Goal: Task Accomplishment & Management: Manage account settings

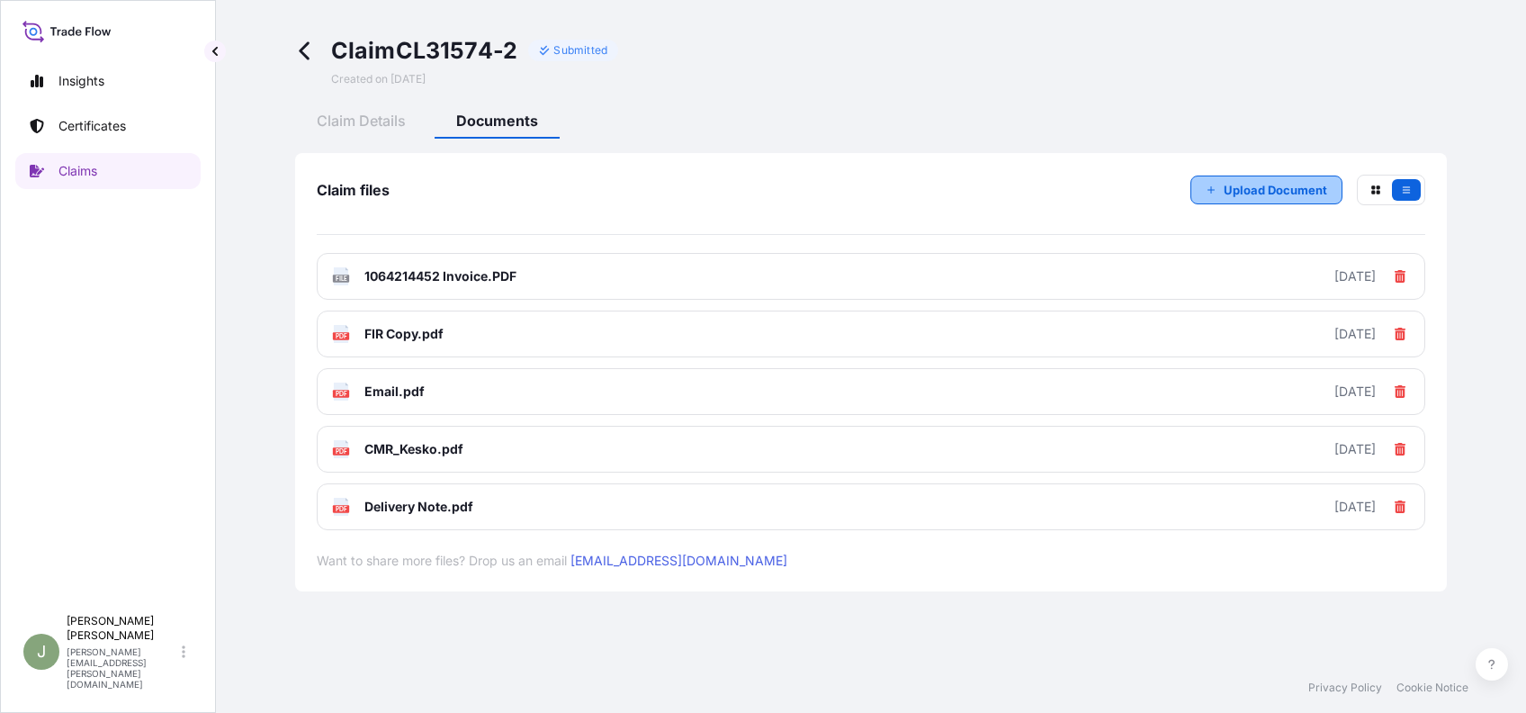
click at [1205, 195] on button "Upload Document" at bounding box center [1266, 189] width 152 height 29
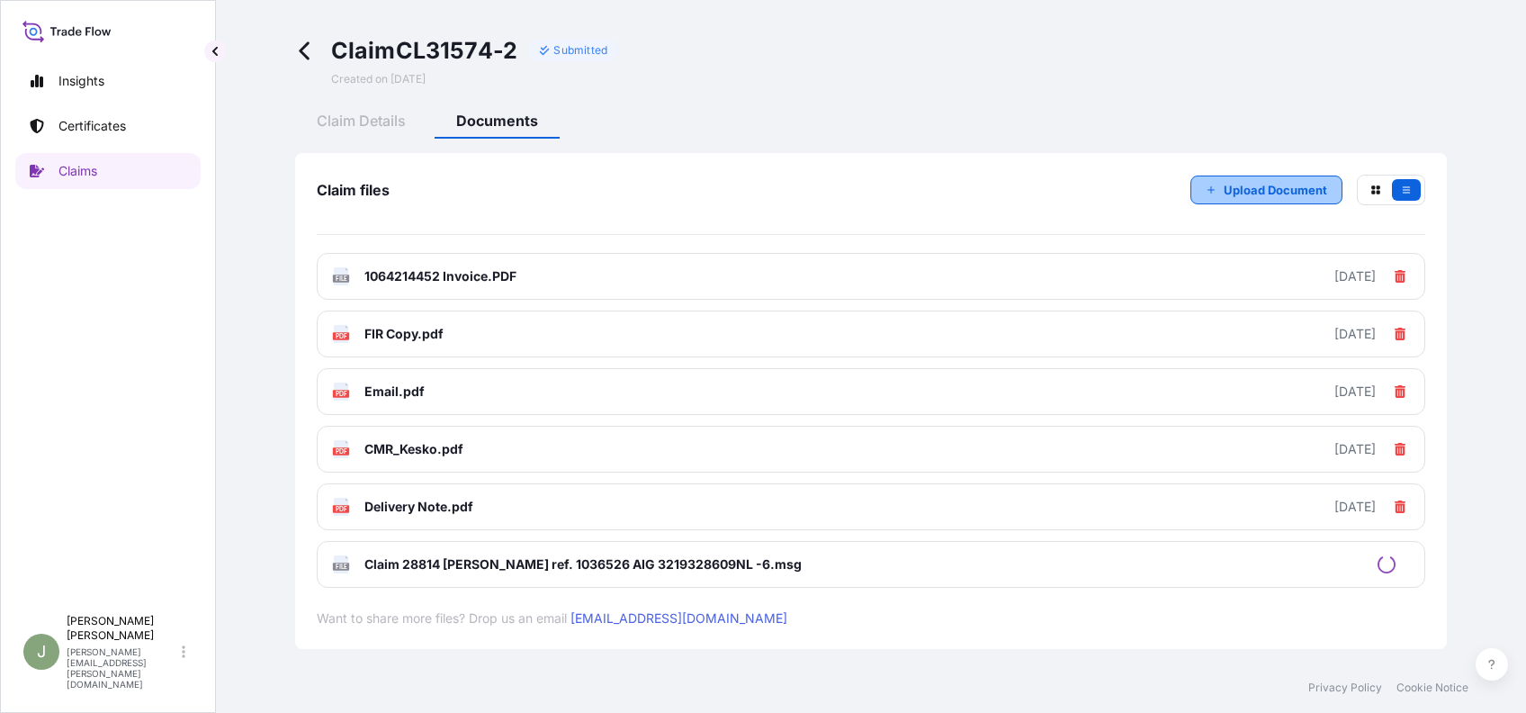
click at [1208, 190] on line "button" at bounding box center [1211, 190] width 6 height 0
click at [1204, 195] on button "Upload Document" at bounding box center [1266, 189] width 152 height 29
click at [1238, 195] on p "Upload Document" at bounding box center [1275, 190] width 103 height 18
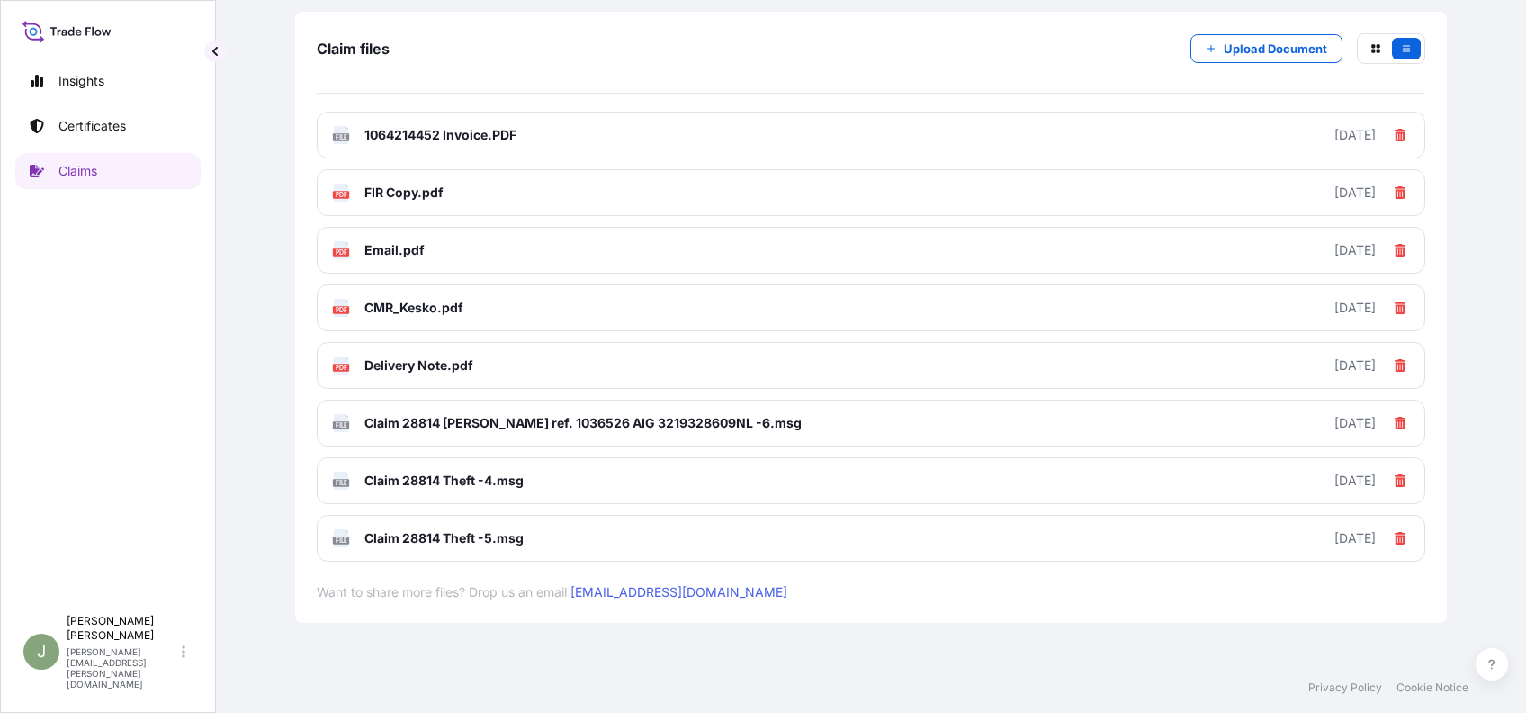
scroll to position [145, 0]
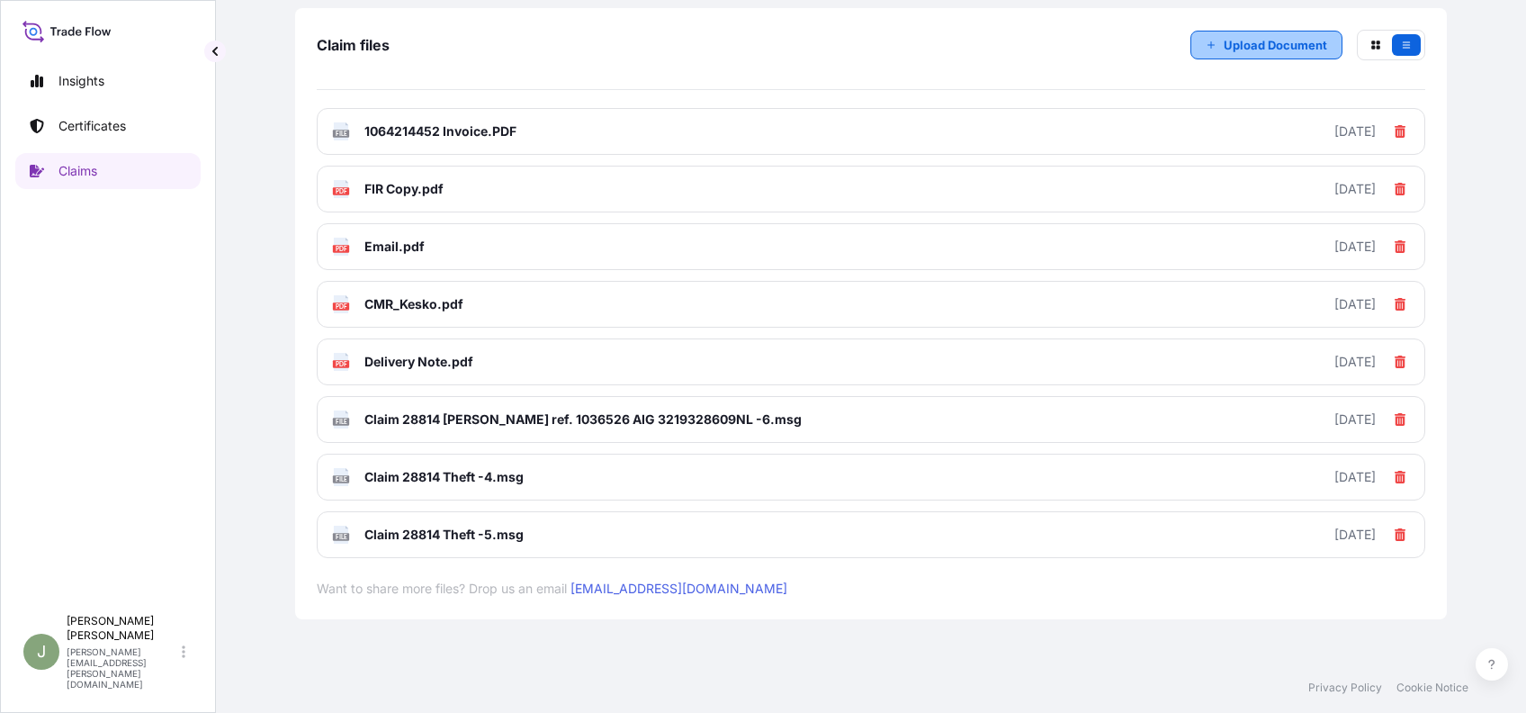
click at [1245, 36] on p "Upload Document" at bounding box center [1275, 45] width 103 height 18
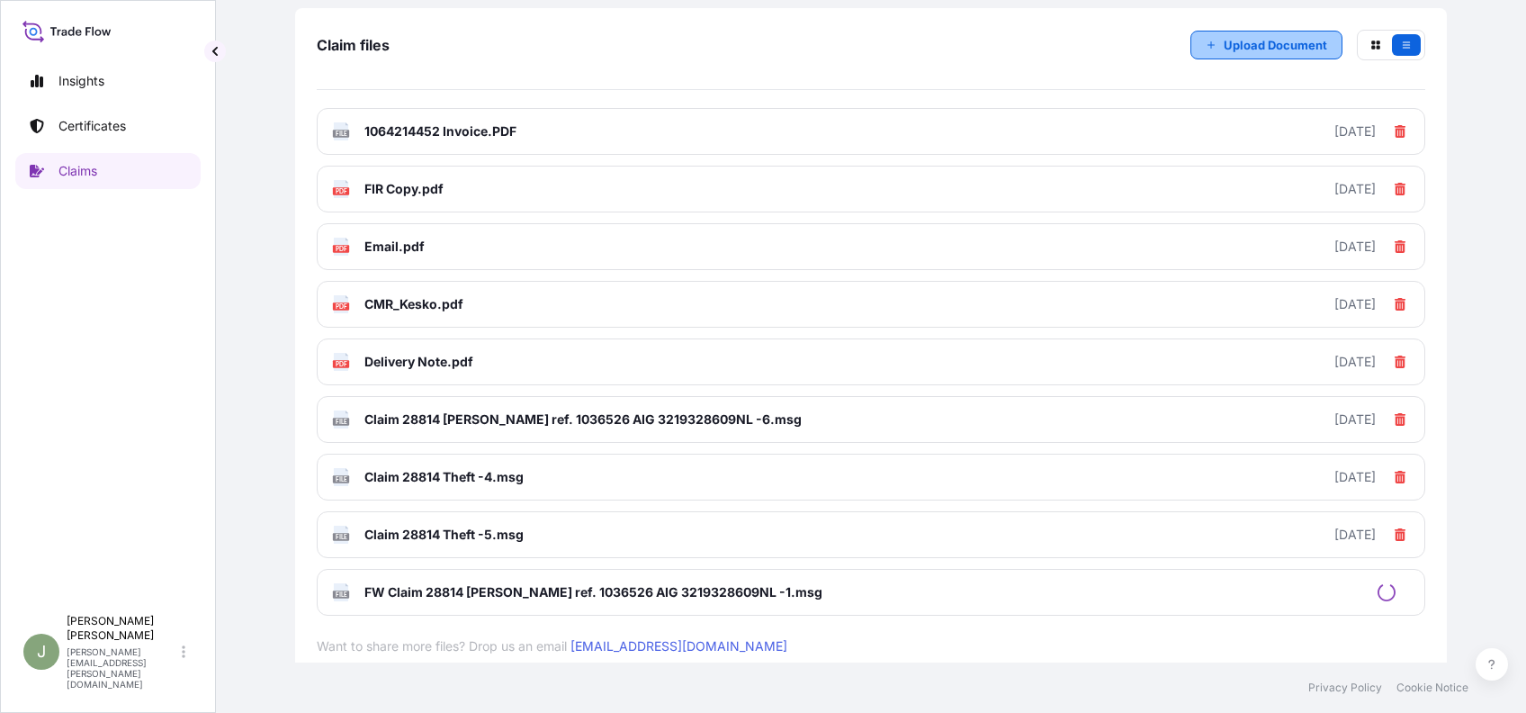
click at [1240, 46] on p "Upload Document" at bounding box center [1275, 45] width 103 height 18
click at [1251, 49] on p "Upload Document" at bounding box center [1275, 45] width 103 height 18
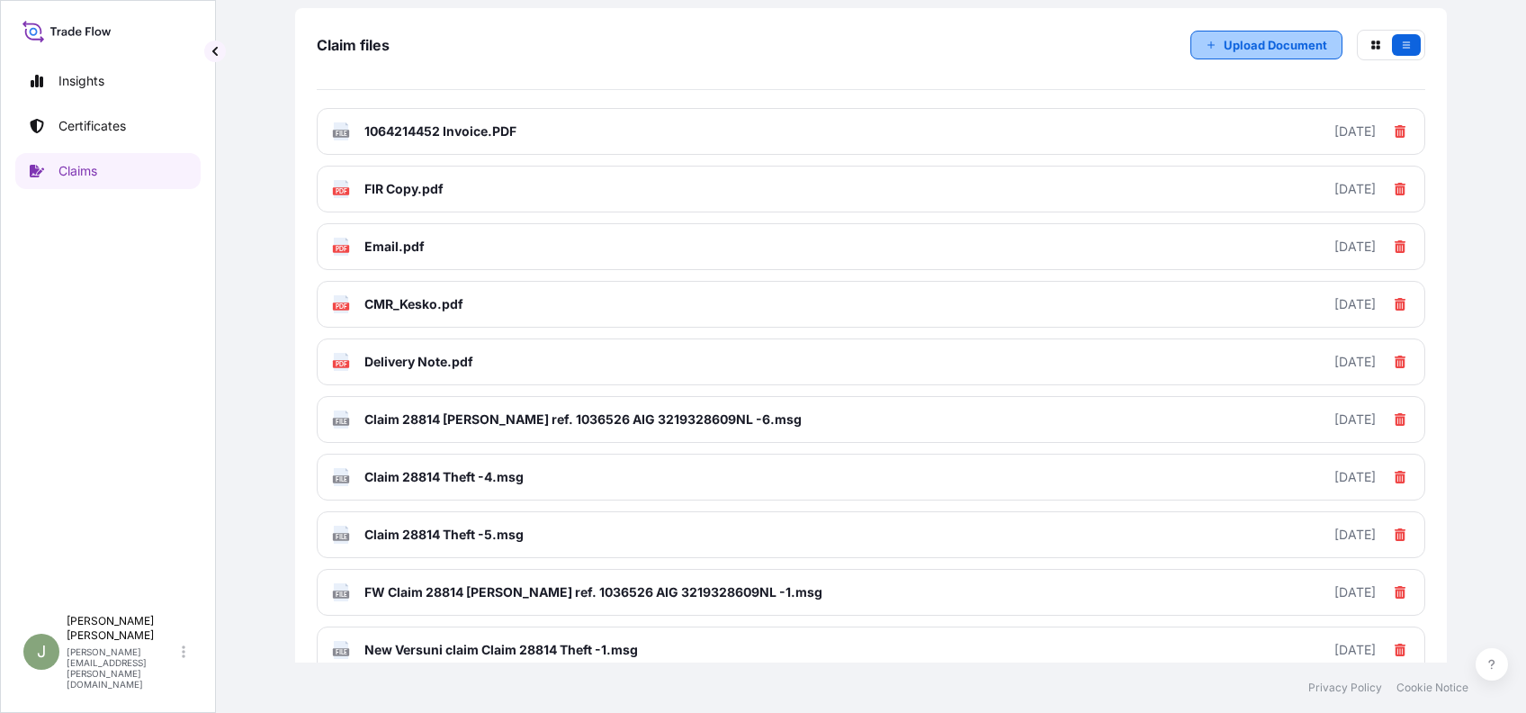
click at [1224, 49] on p "Upload Document" at bounding box center [1275, 45] width 103 height 18
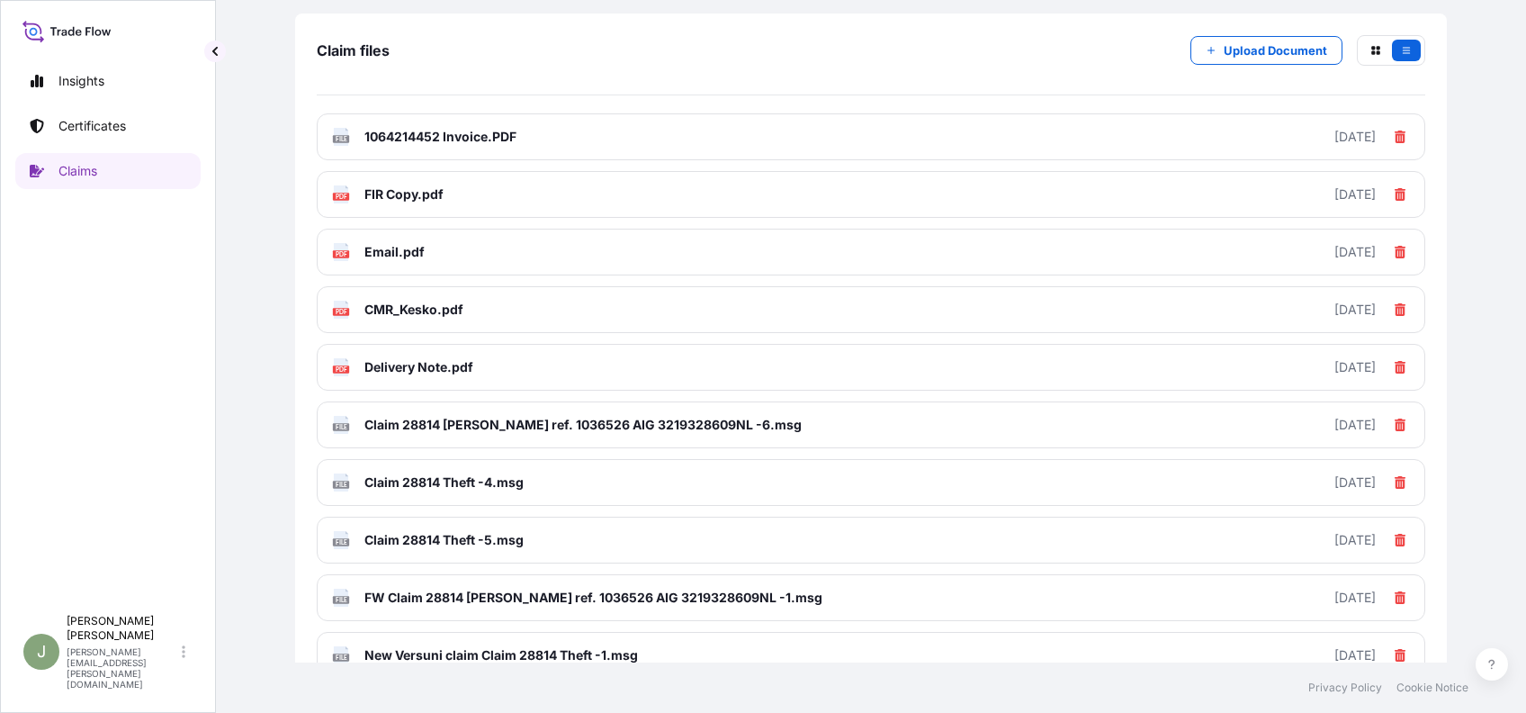
scroll to position [133, 0]
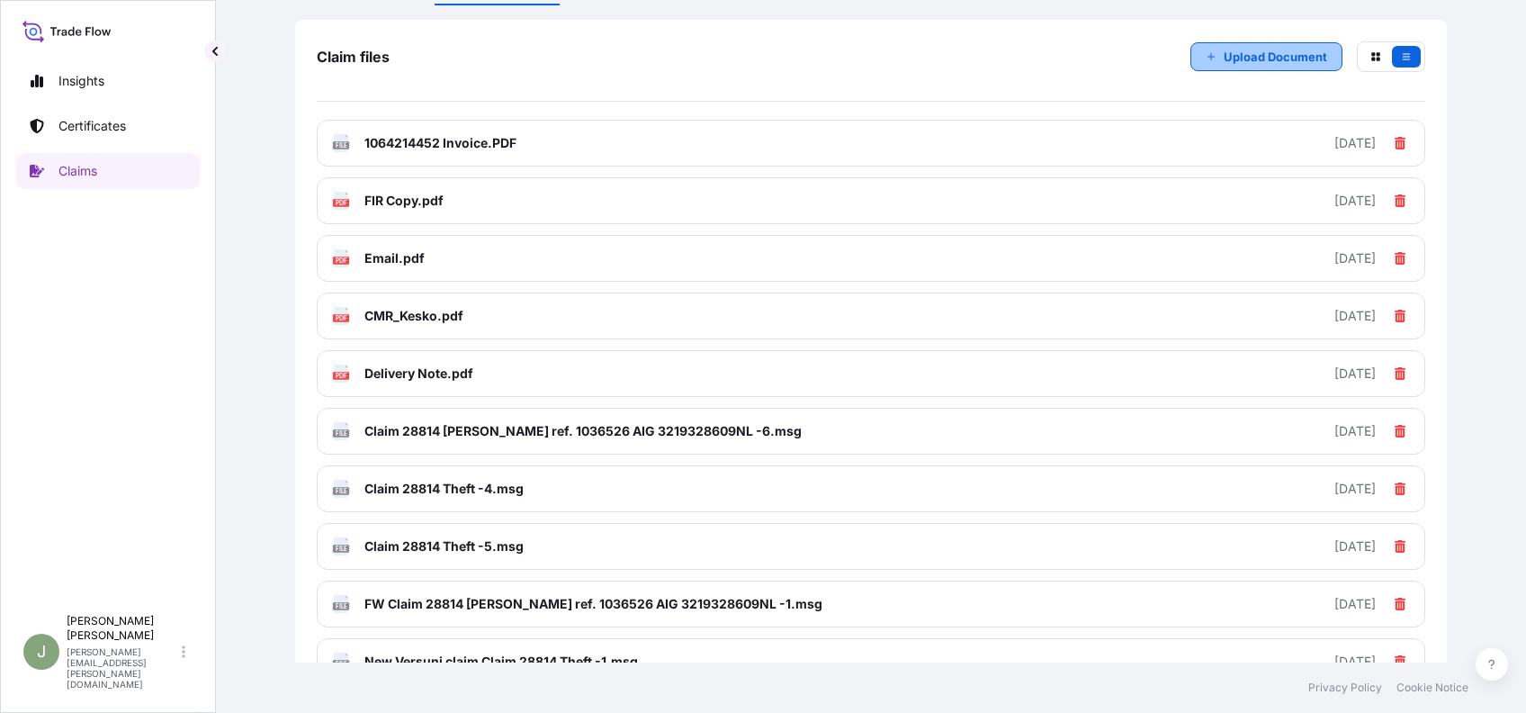
click at [1276, 52] on p "Upload Document" at bounding box center [1275, 57] width 103 height 18
click at [1244, 53] on p "Upload Document" at bounding box center [1275, 57] width 103 height 18
click at [1238, 58] on p "Upload Document" at bounding box center [1275, 57] width 103 height 18
click at [1243, 58] on p "Upload Document" at bounding box center [1275, 57] width 103 height 18
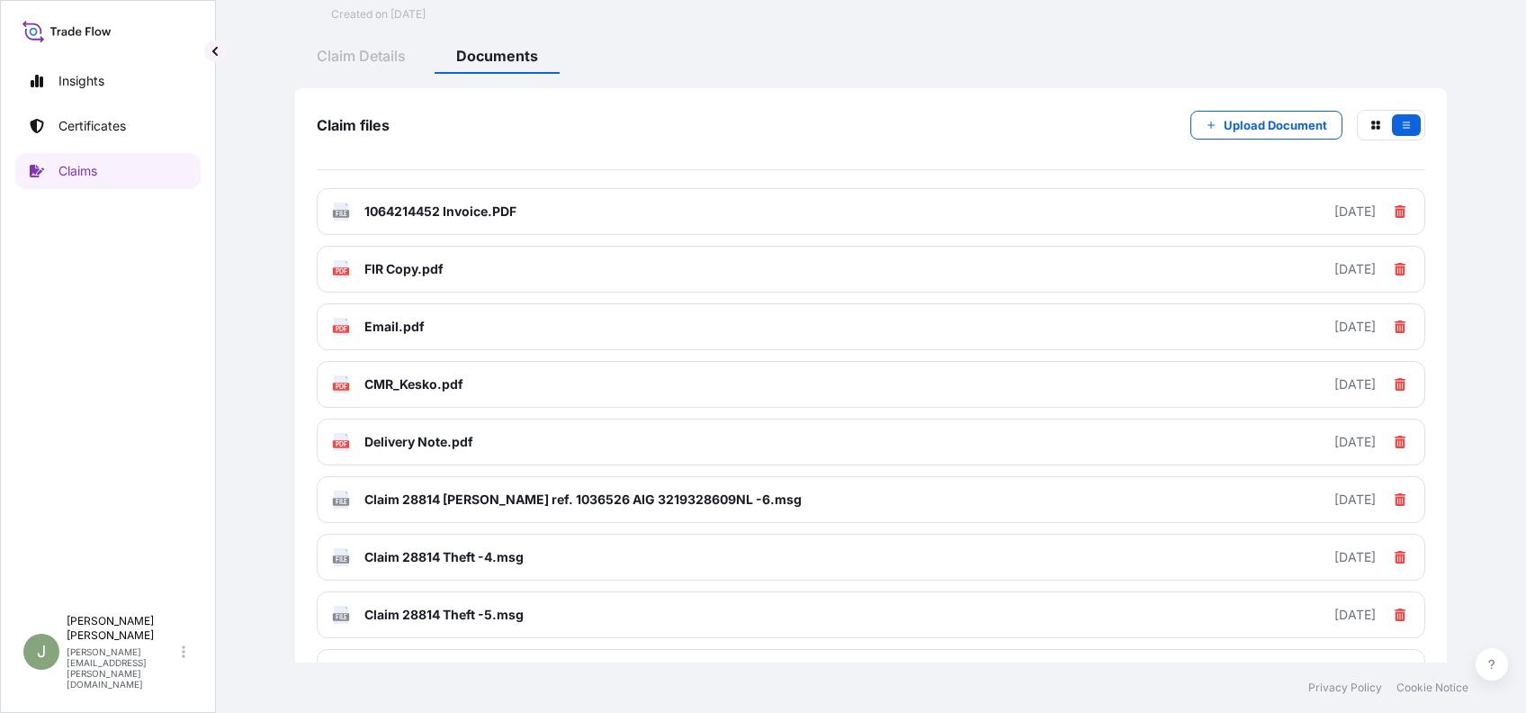
scroll to position [0, 0]
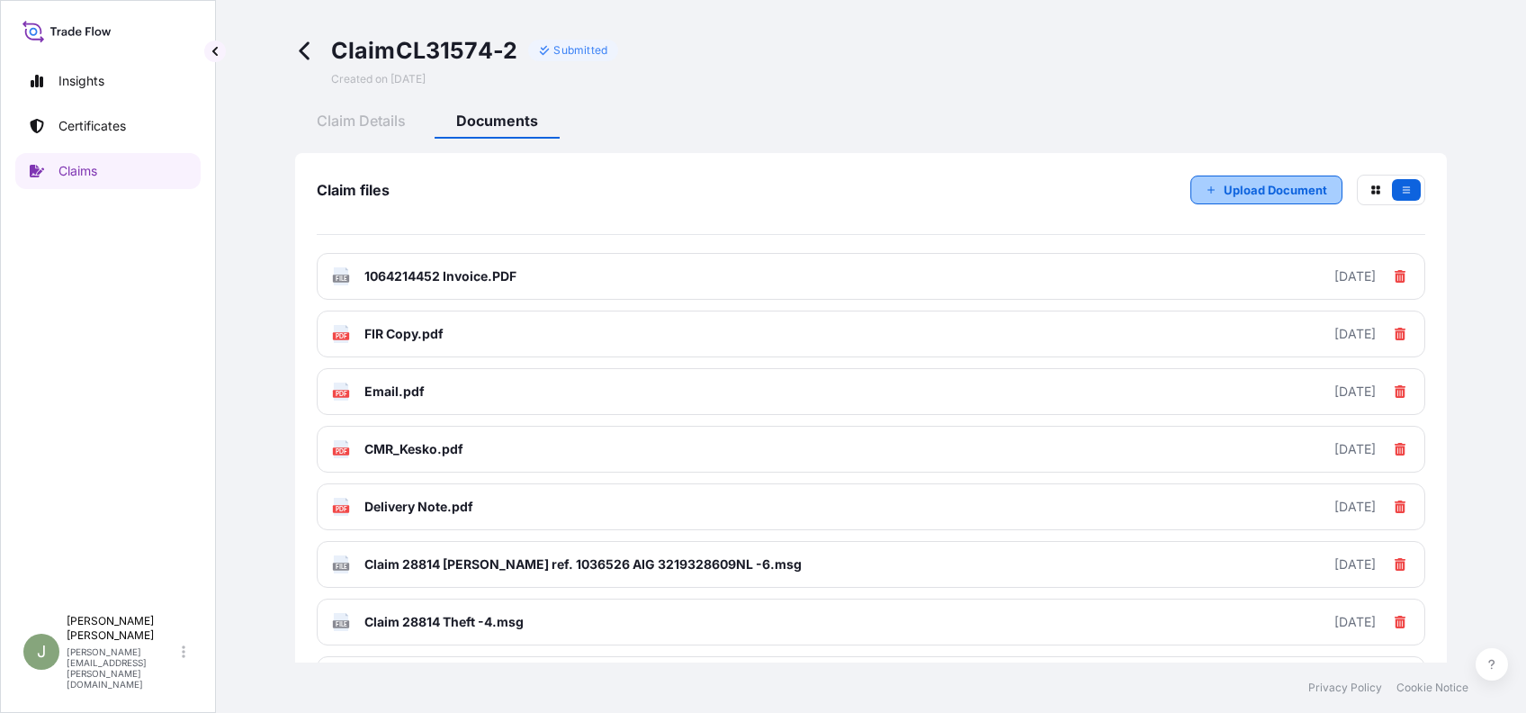
click at [1270, 194] on p "Upload Document" at bounding box center [1275, 190] width 103 height 18
click at [1204, 193] on button "Upload Document" at bounding box center [1266, 189] width 152 height 29
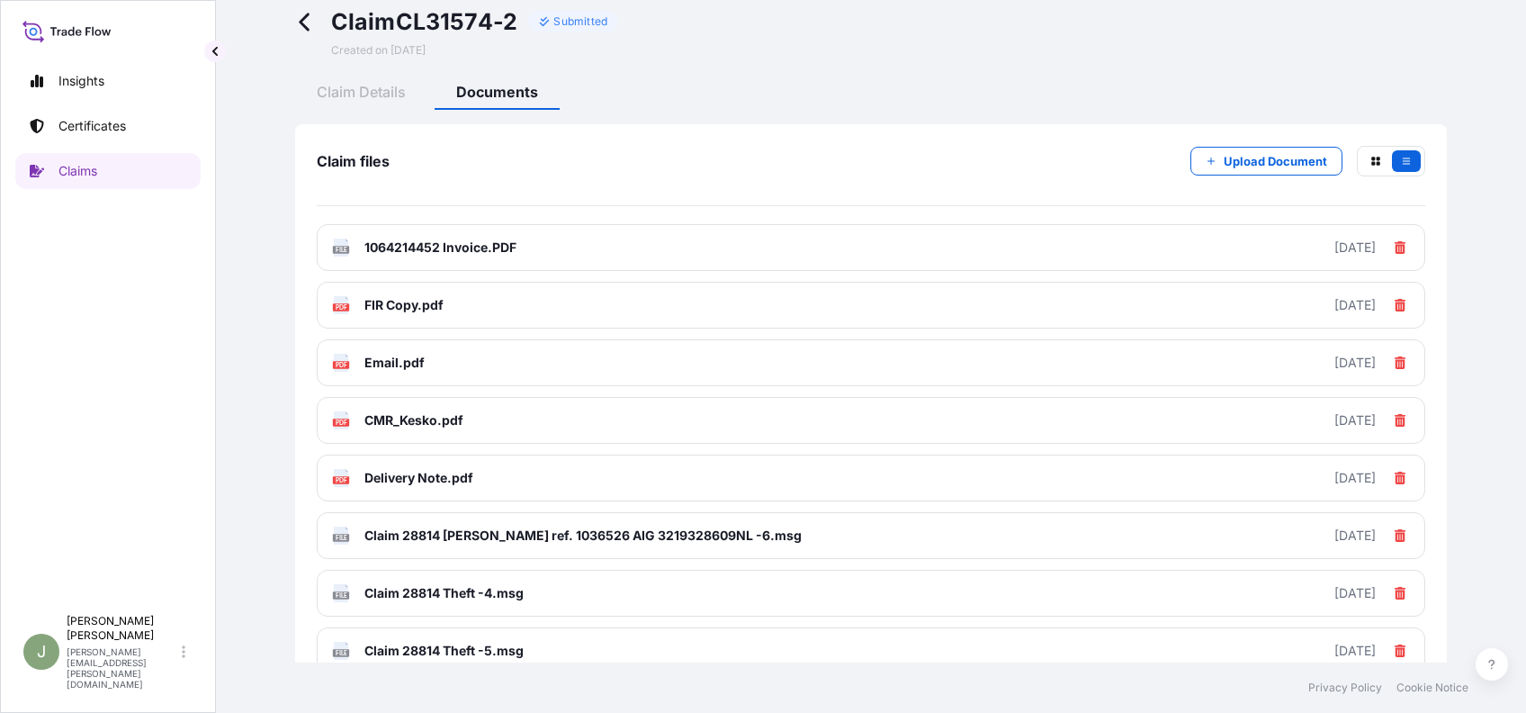
scroll to position [22, 0]
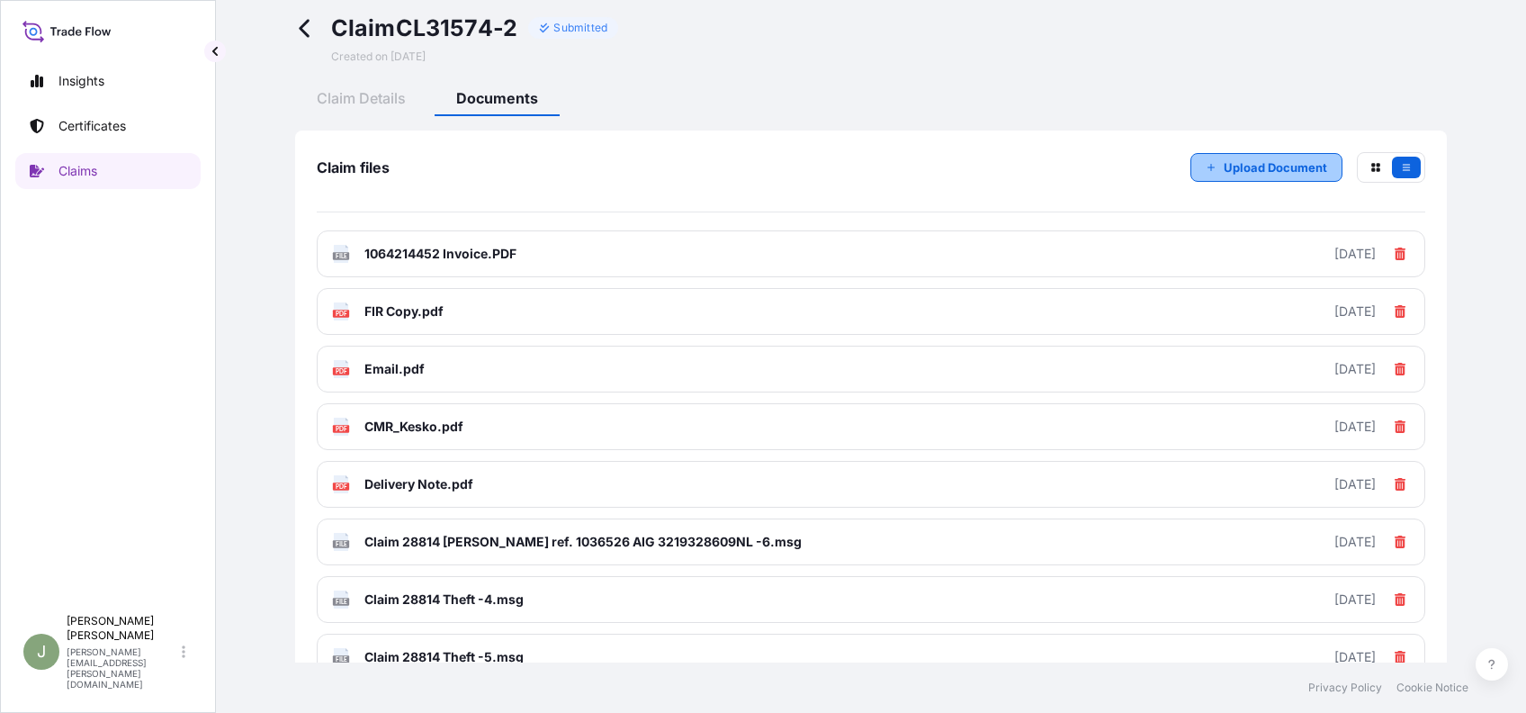
click at [1255, 166] on p "Upload Document" at bounding box center [1275, 167] width 103 height 18
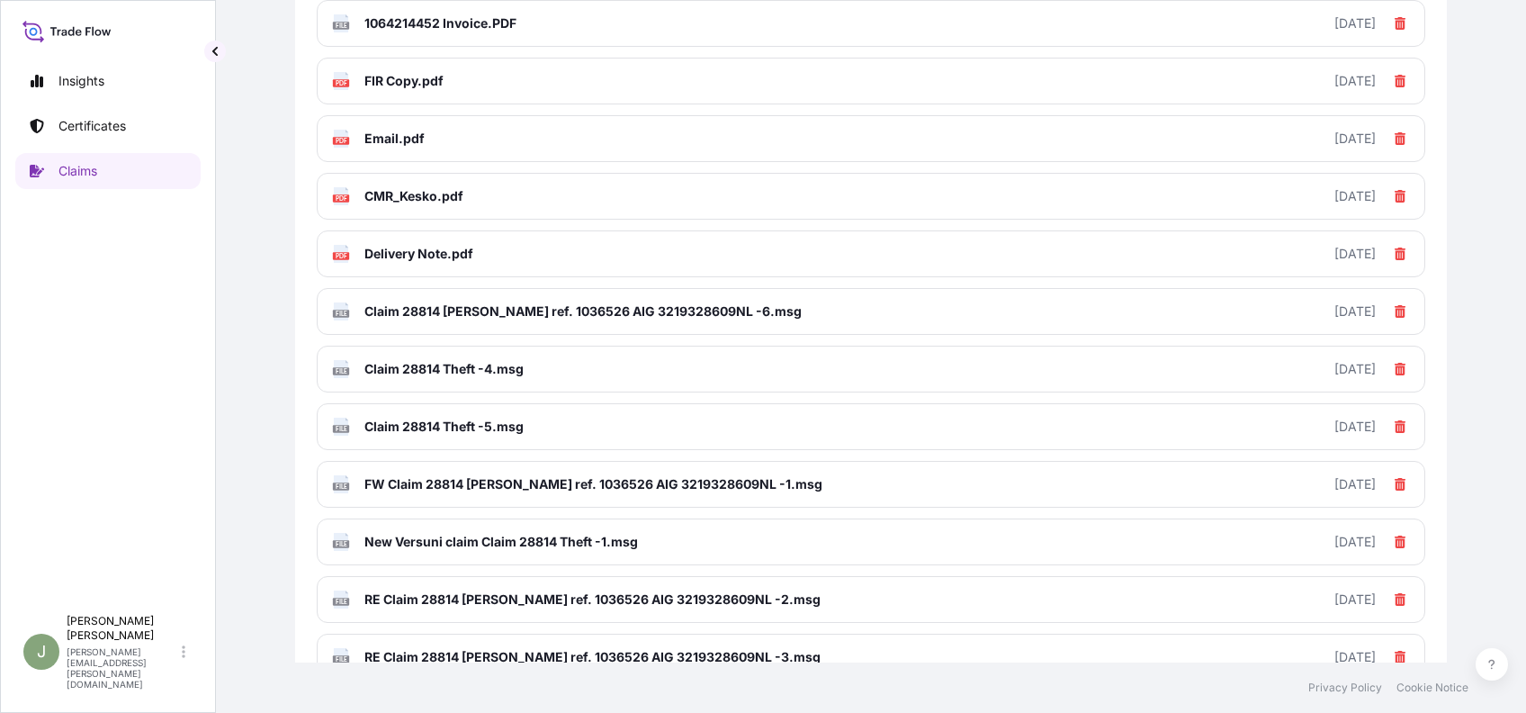
scroll to position [0, 0]
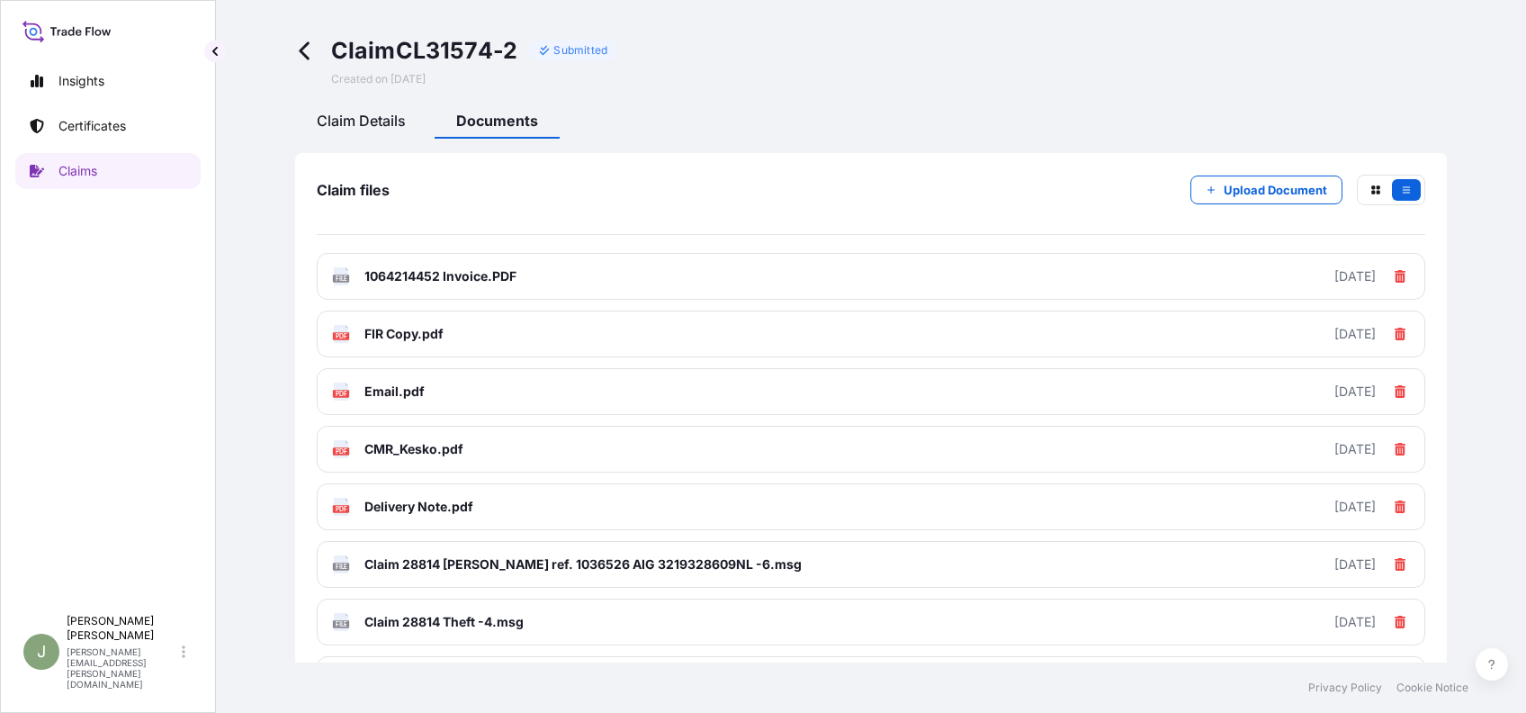
click at [343, 129] on span "Claim Details" at bounding box center [361, 121] width 89 height 18
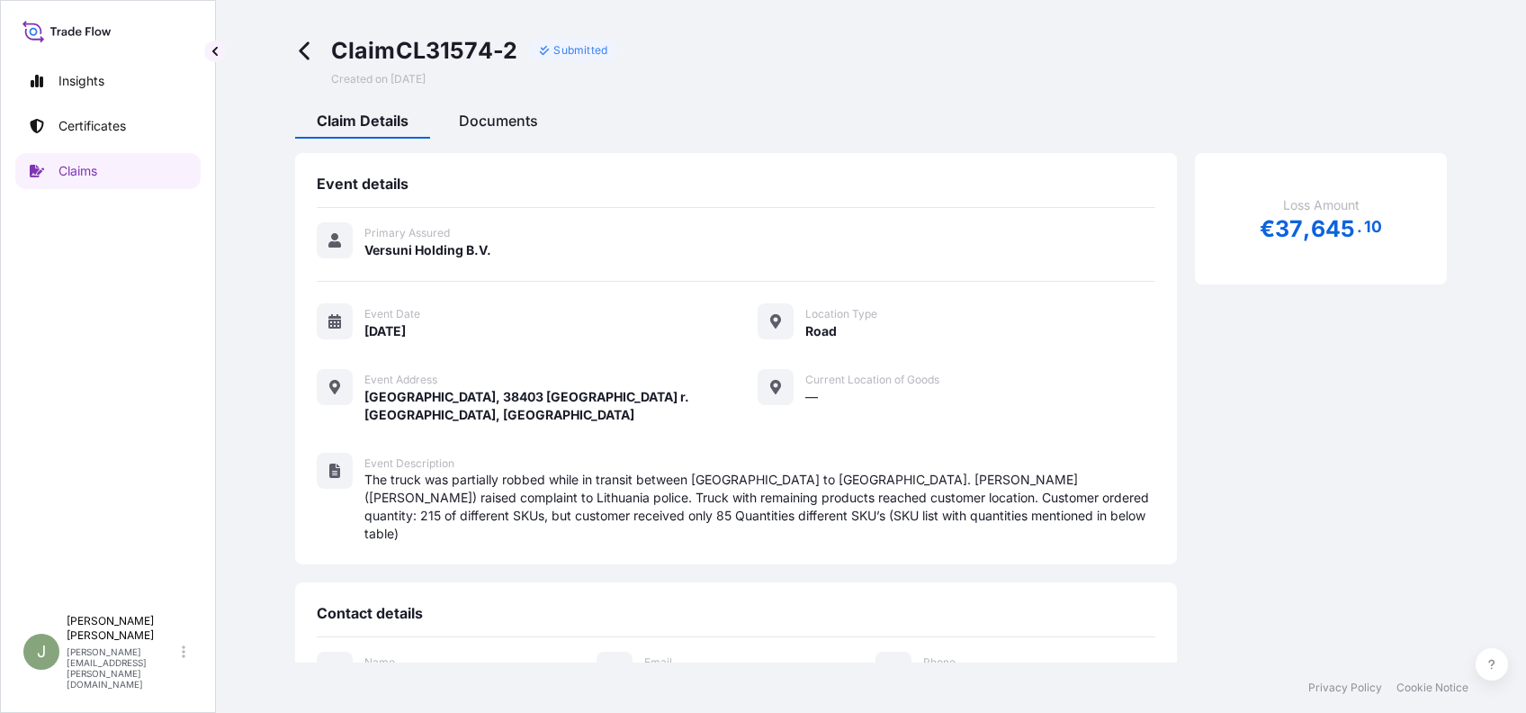
click at [479, 110] on div "Documents" at bounding box center [498, 123] width 122 height 31
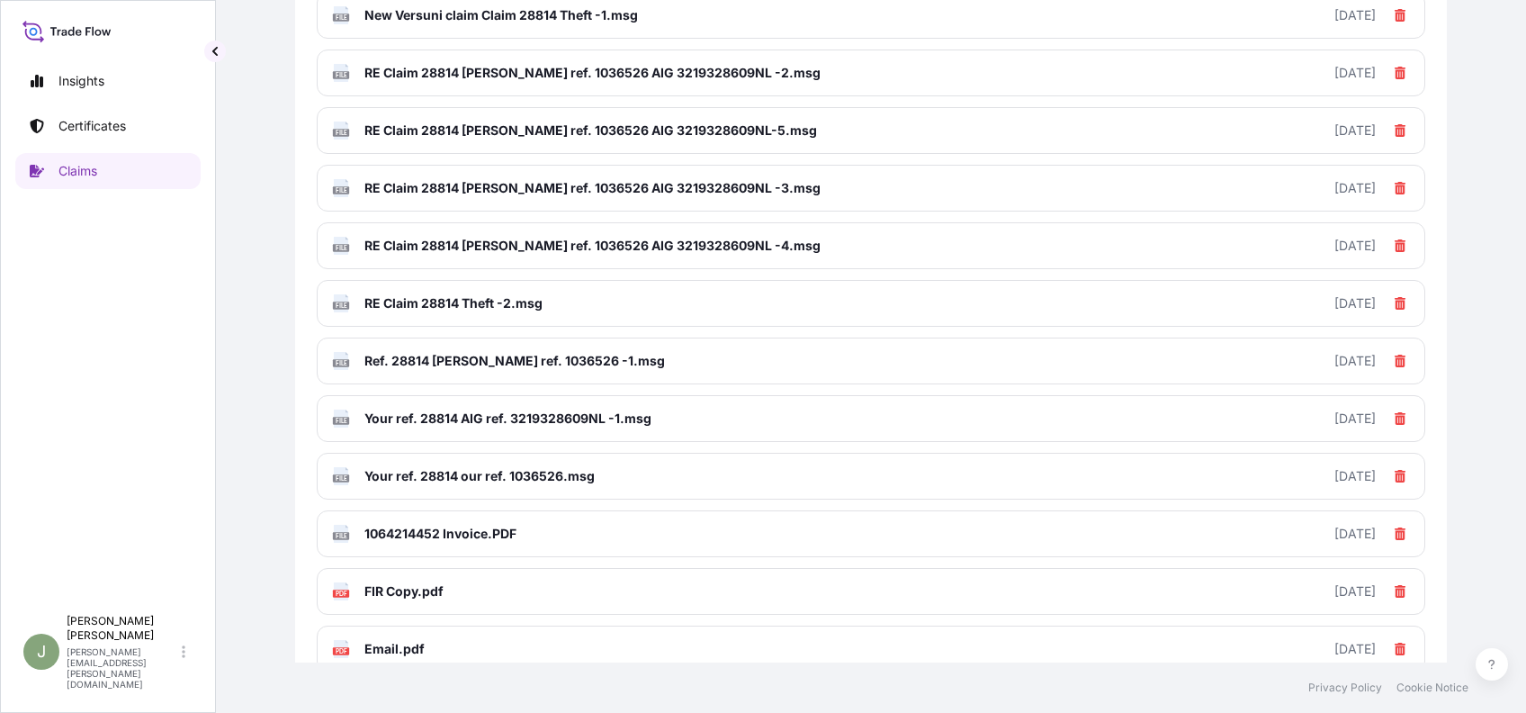
scroll to position [489, 0]
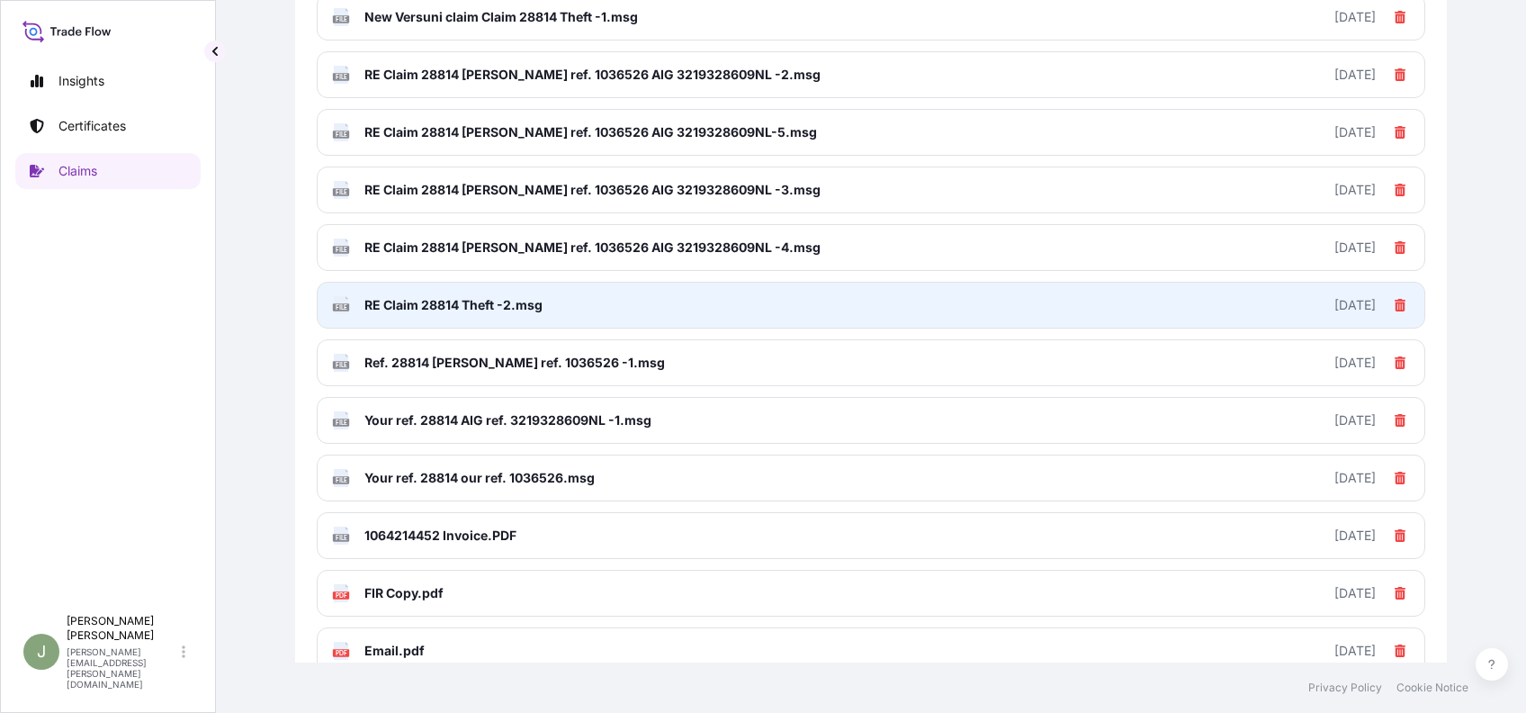
click at [457, 302] on span "RE Claim 28814 Theft -2.msg" at bounding box center [453, 305] width 178 height 18
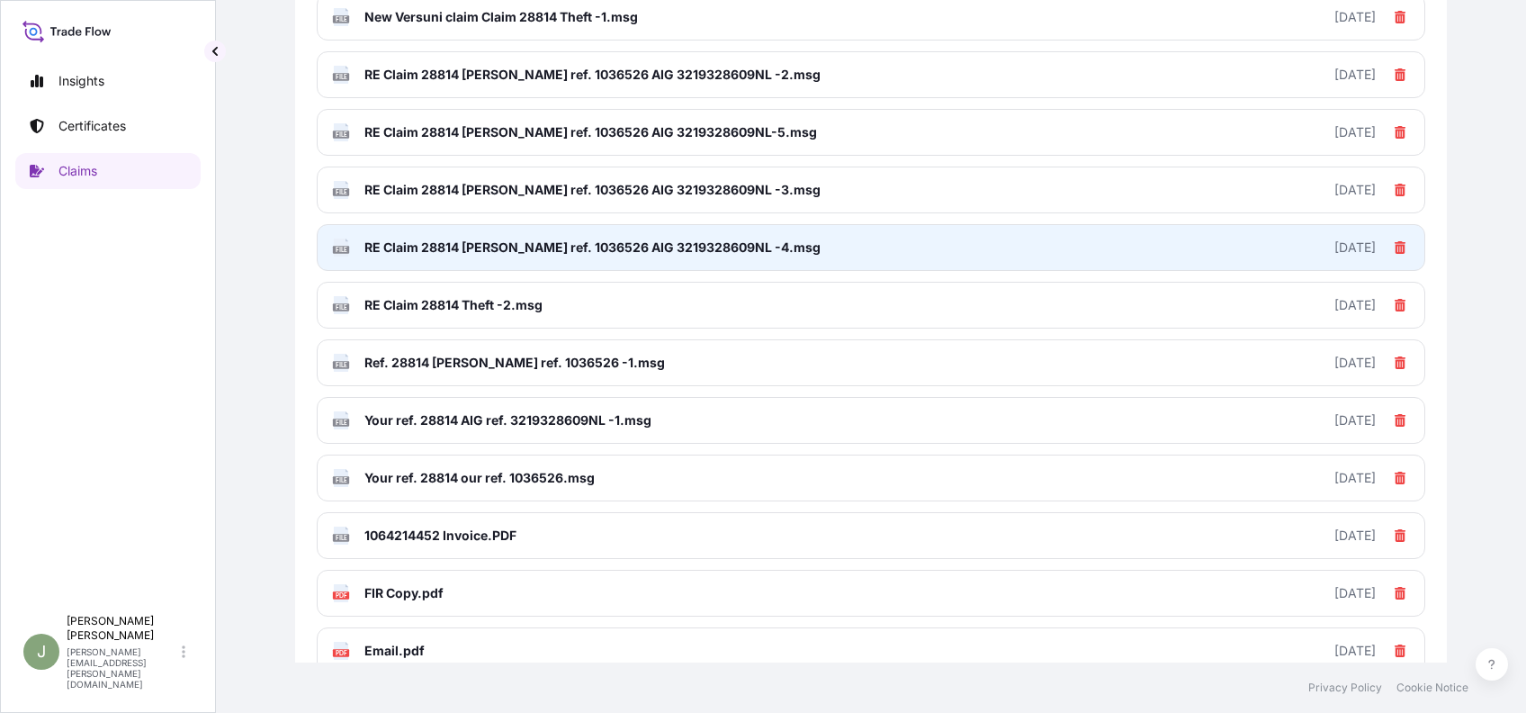
click at [539, 245] on span "RE Claim 28814 [PERSON_NAME] ref. 1036526 AIG 3219328609NL -4.msg" at bounding box center [592, 247] width 456 height 18
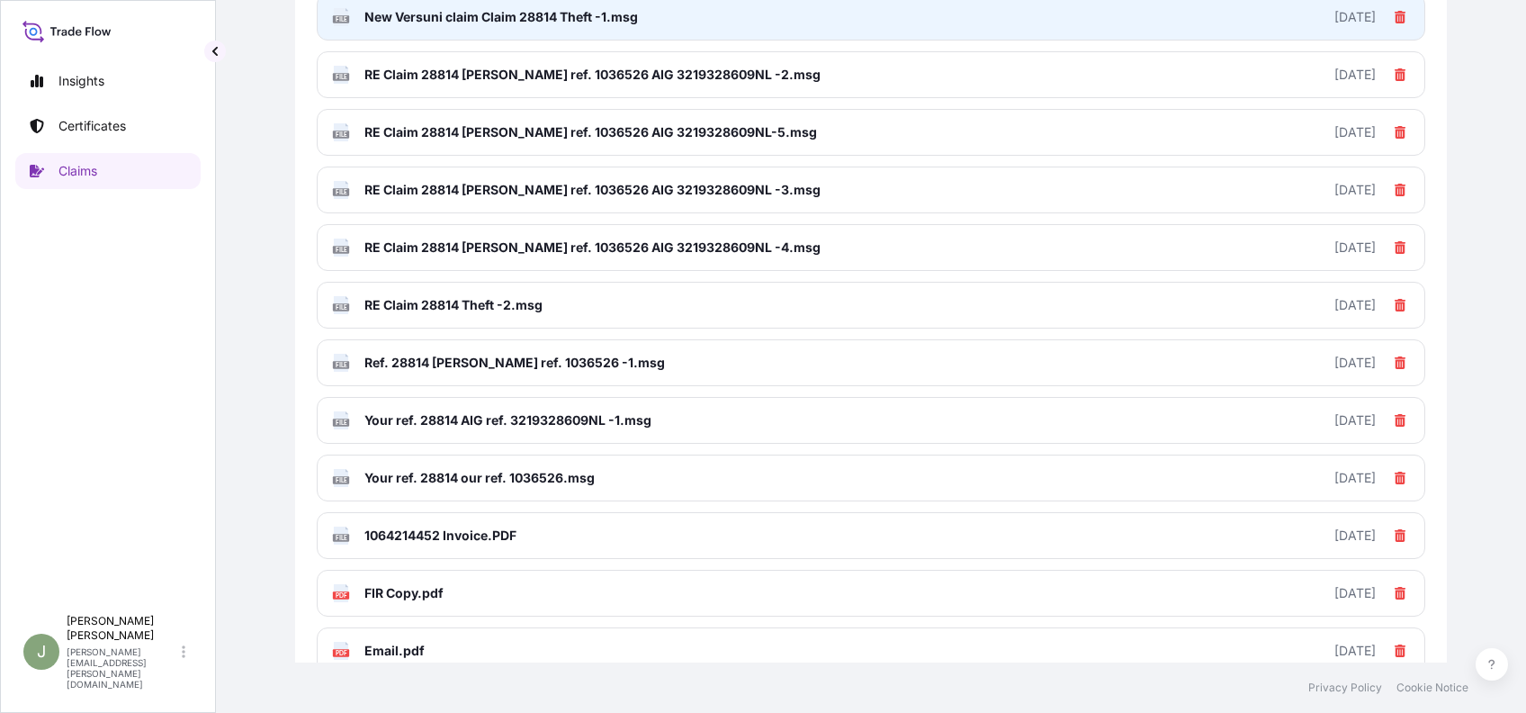
click at [383, 14] on span "New Versuni claim Claim 28814 Theft -1.msg" at bounding box center [500, 17] width 273 height 18
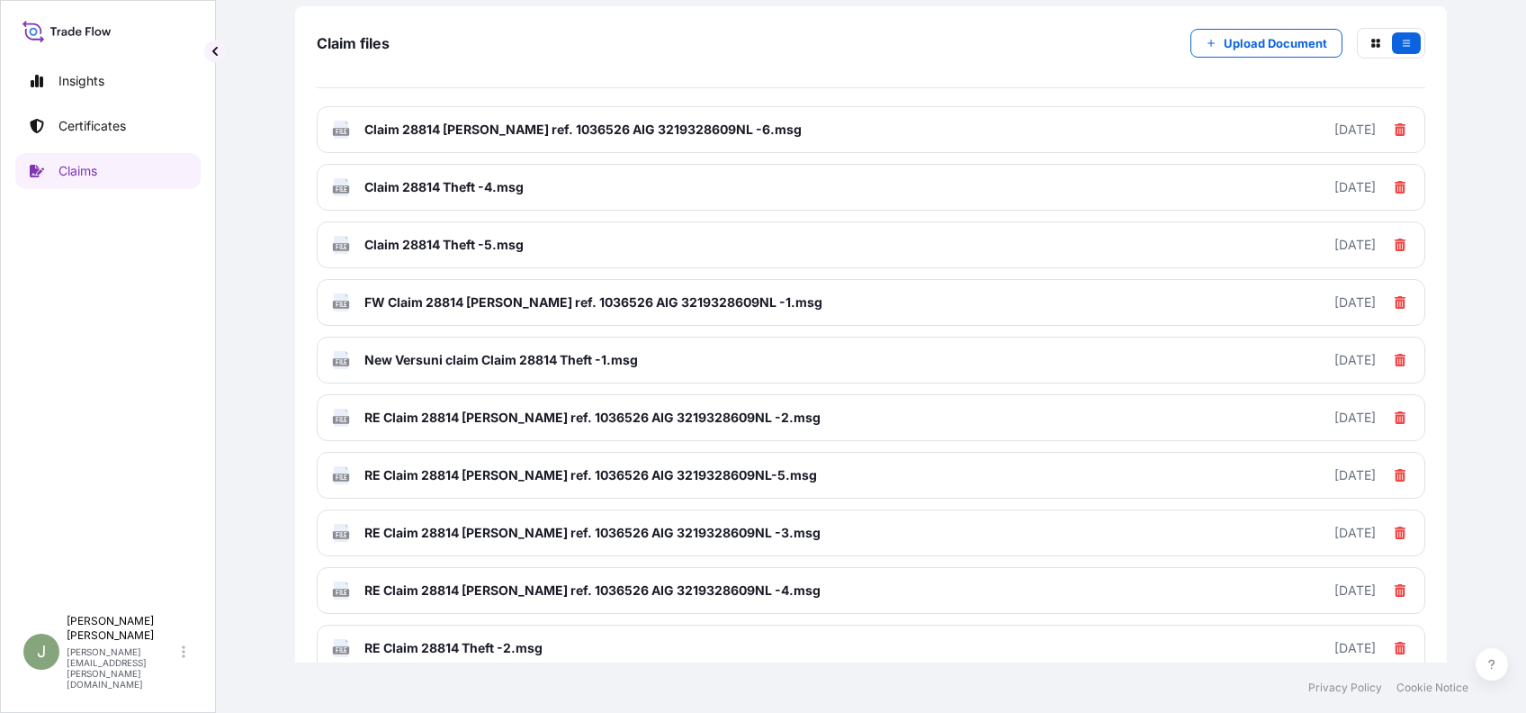
scroll to position [144, 0]
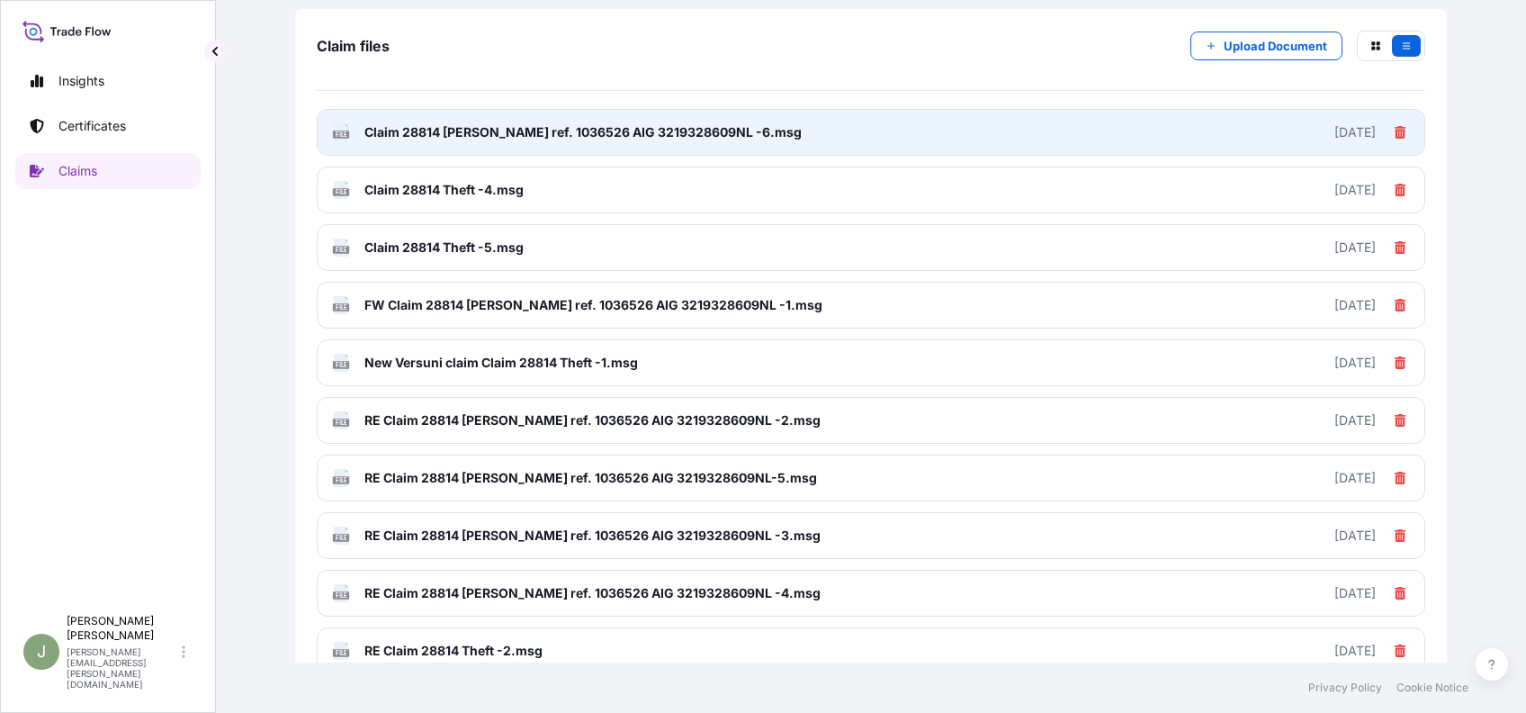
click at [1394, 130] on icon at bounding box center [1399, 132] width 11 height 13
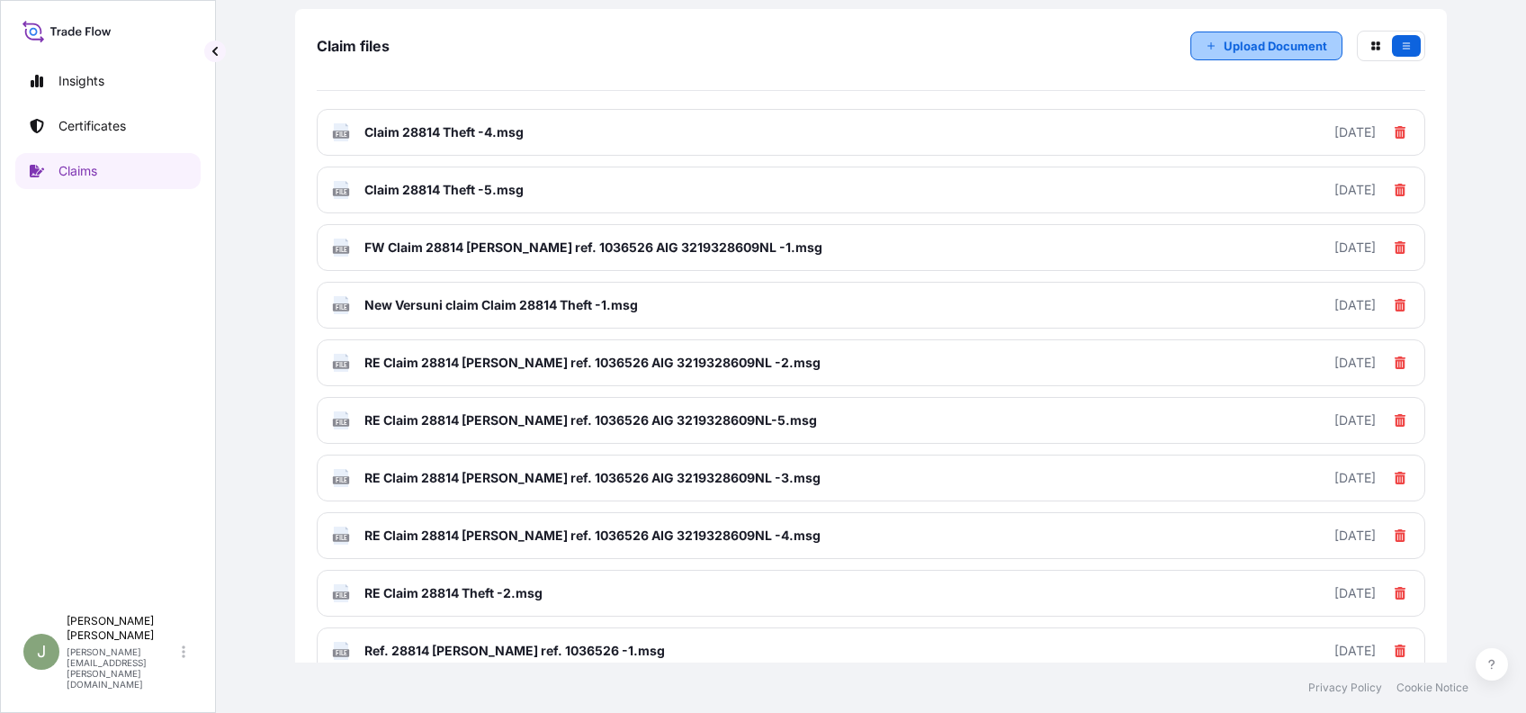
click at [1234, 40] on p "Upload Document" at bounding box center [1275, 46] width 103 height 18
click at [1244, 43] on p "Upload Document" at bounding box center [1275, 46] width 103 height 18
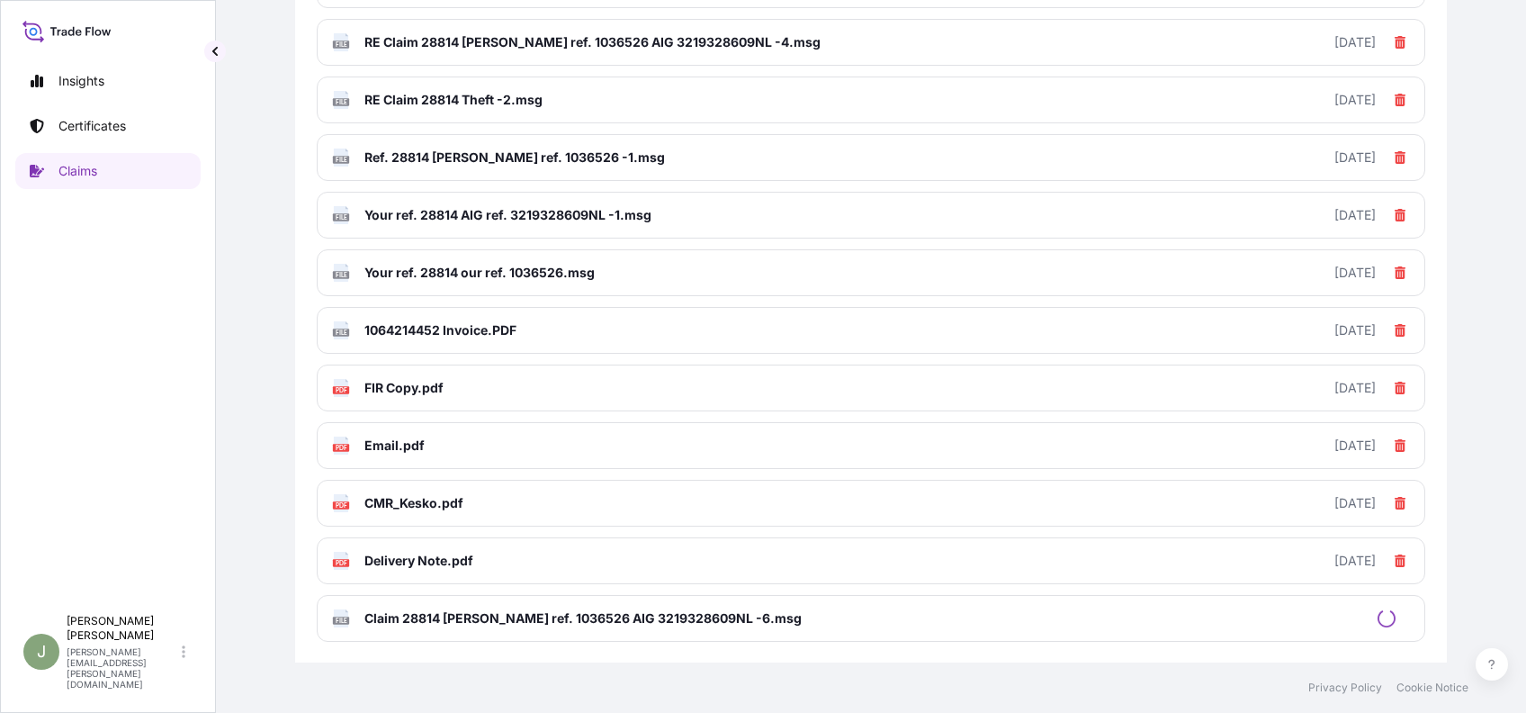
scroll to position [749, 0]
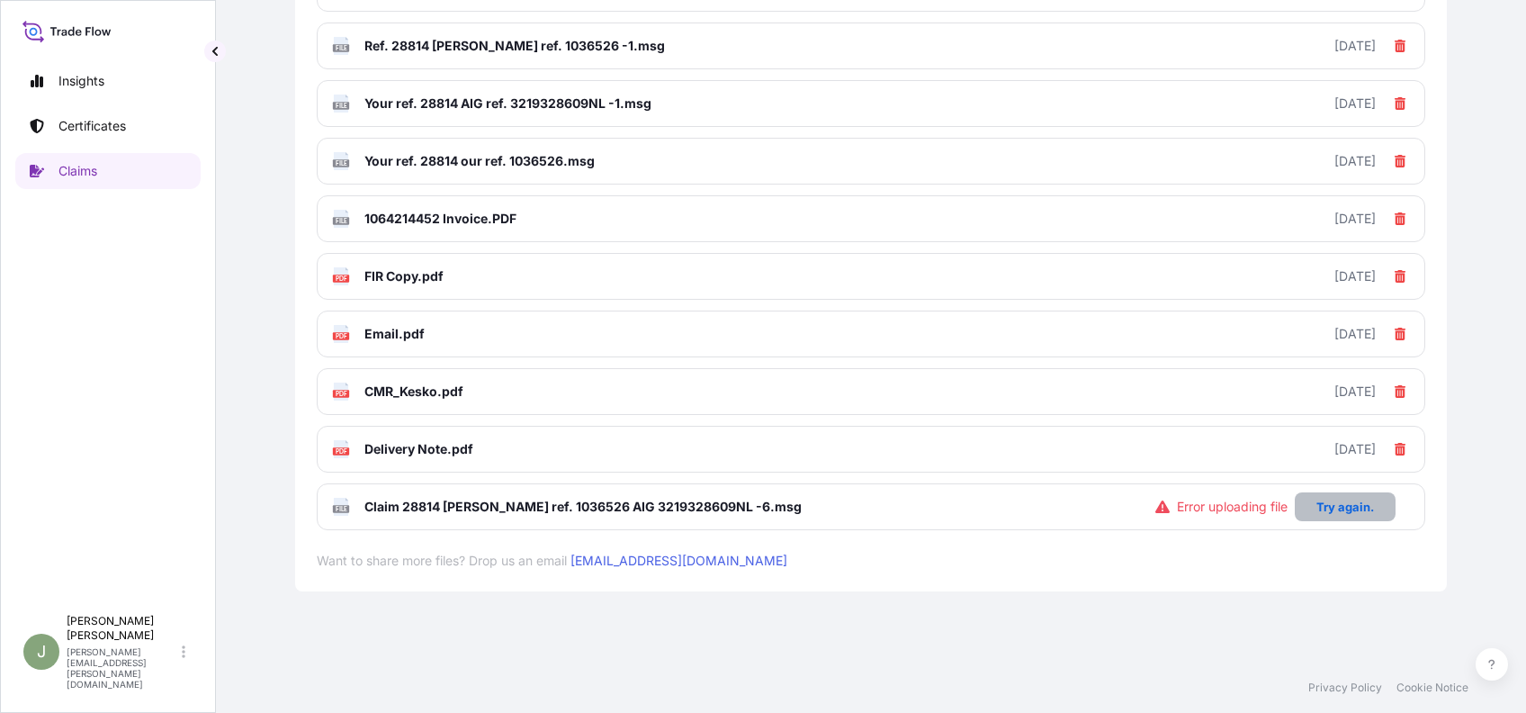
drag, startPoint x: 1314, startPoint y: 509, endPoint x: 946, endPoint y: 498, distance: 368.1
click at [946, 498] on div "FILE Claim 28814 [PERSON_NAME] ref. 1036526 AIG 3219328609NL -6.msg Error uploa…" at bounding box center [871, 506] width 1108 height 47
click at [729, 501] on span "Claim 28814 [PERSON_NAME] ref. 1036526 AIG 3219328609NL -6.msg" at bounding box center [582, 507] width 437 height 18
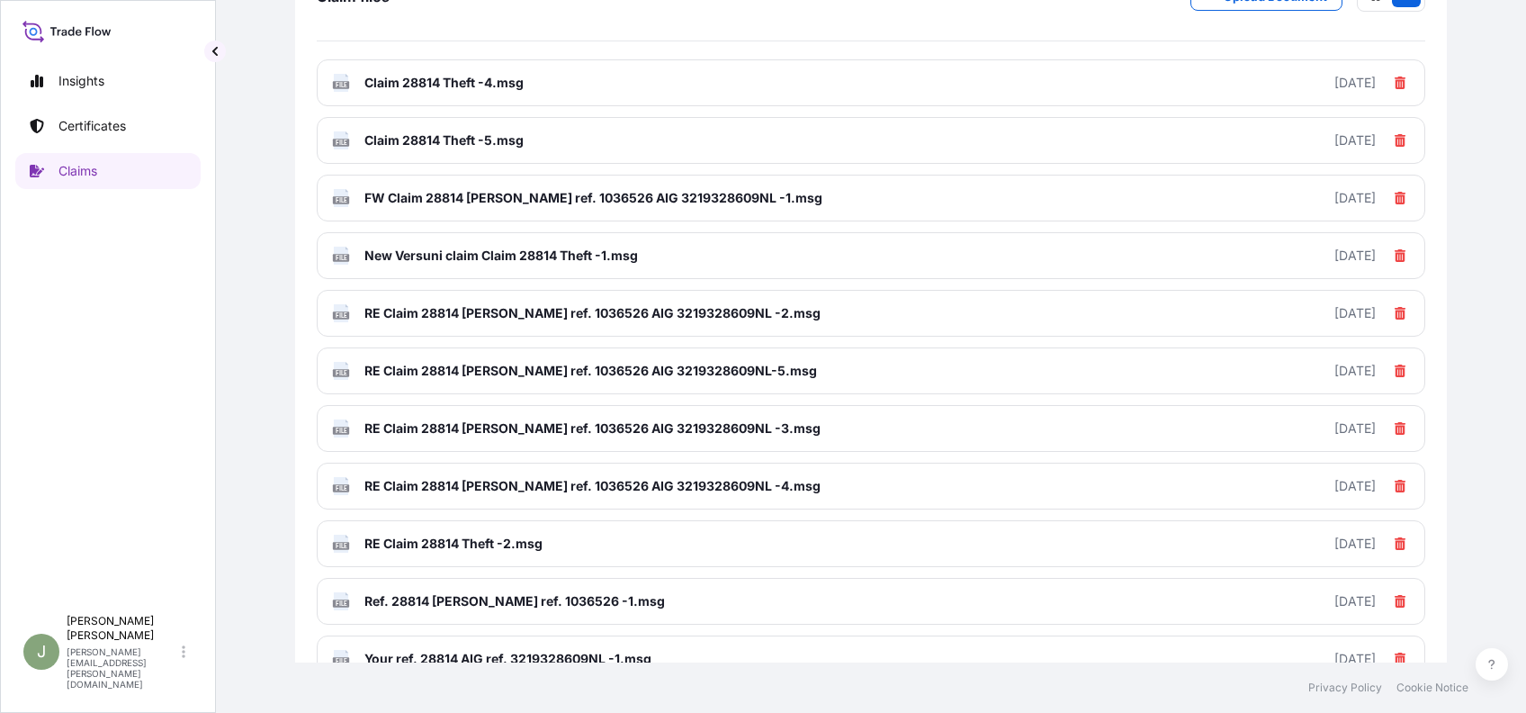
scroll to position [91, 0]
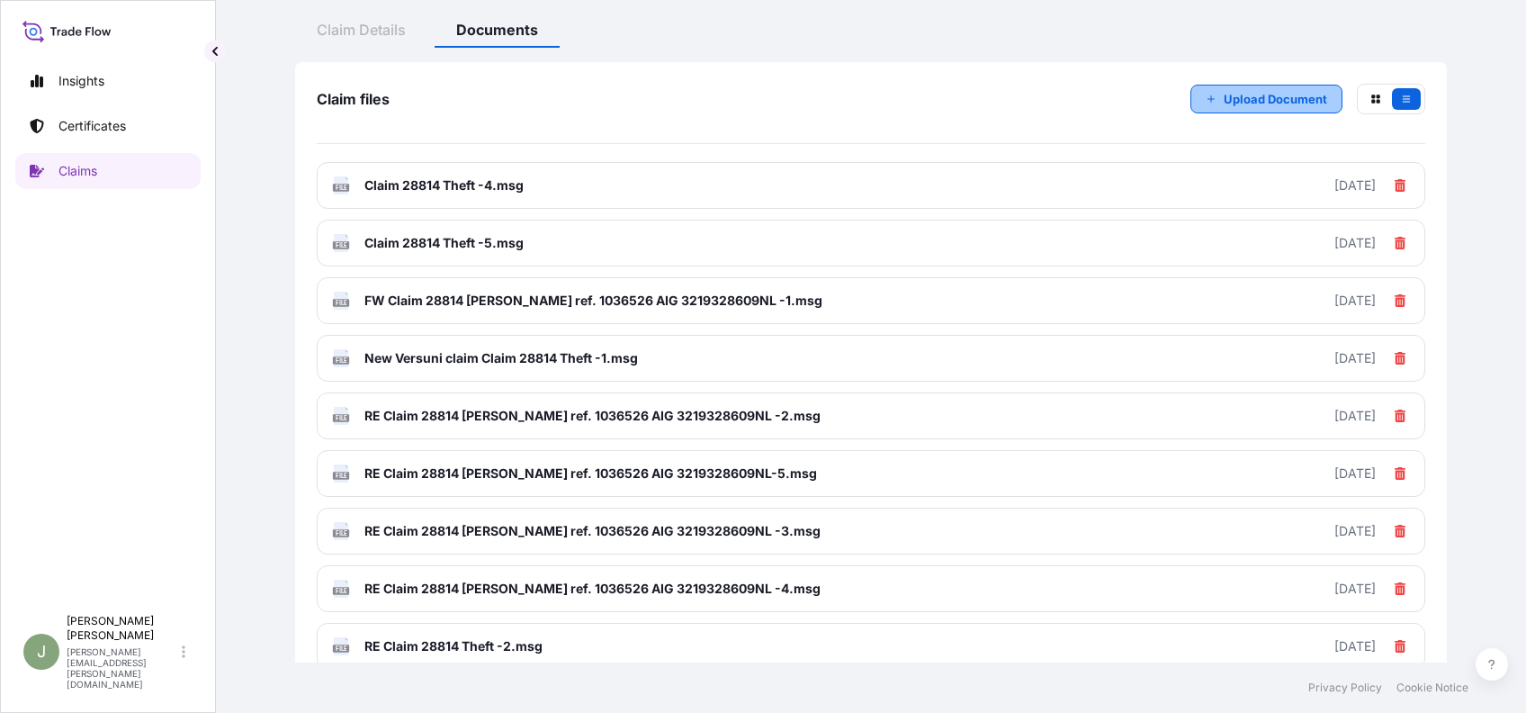
click at [1205, 94] on button "Upload Document" at bounding box center [1266, 99] width 152 height 29
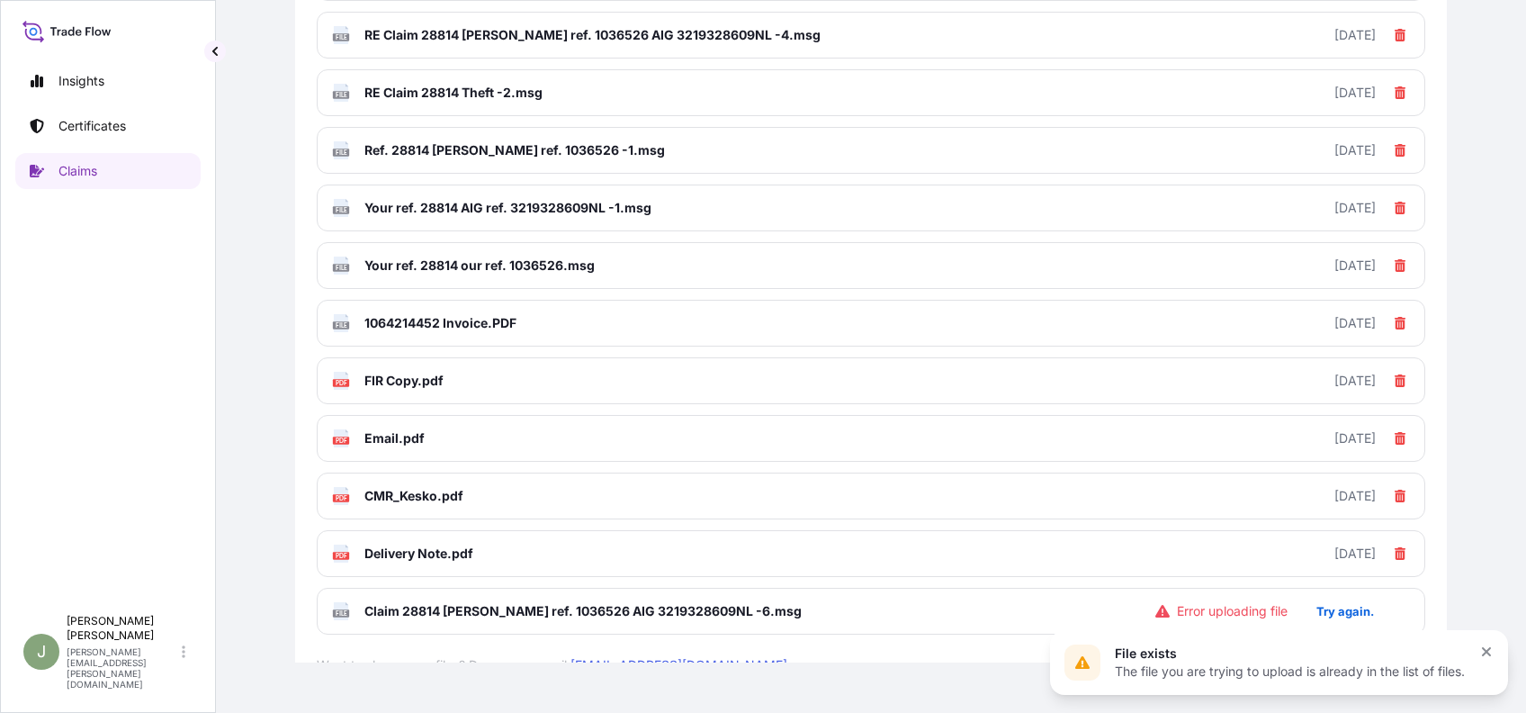
scroll to position [749, 0]
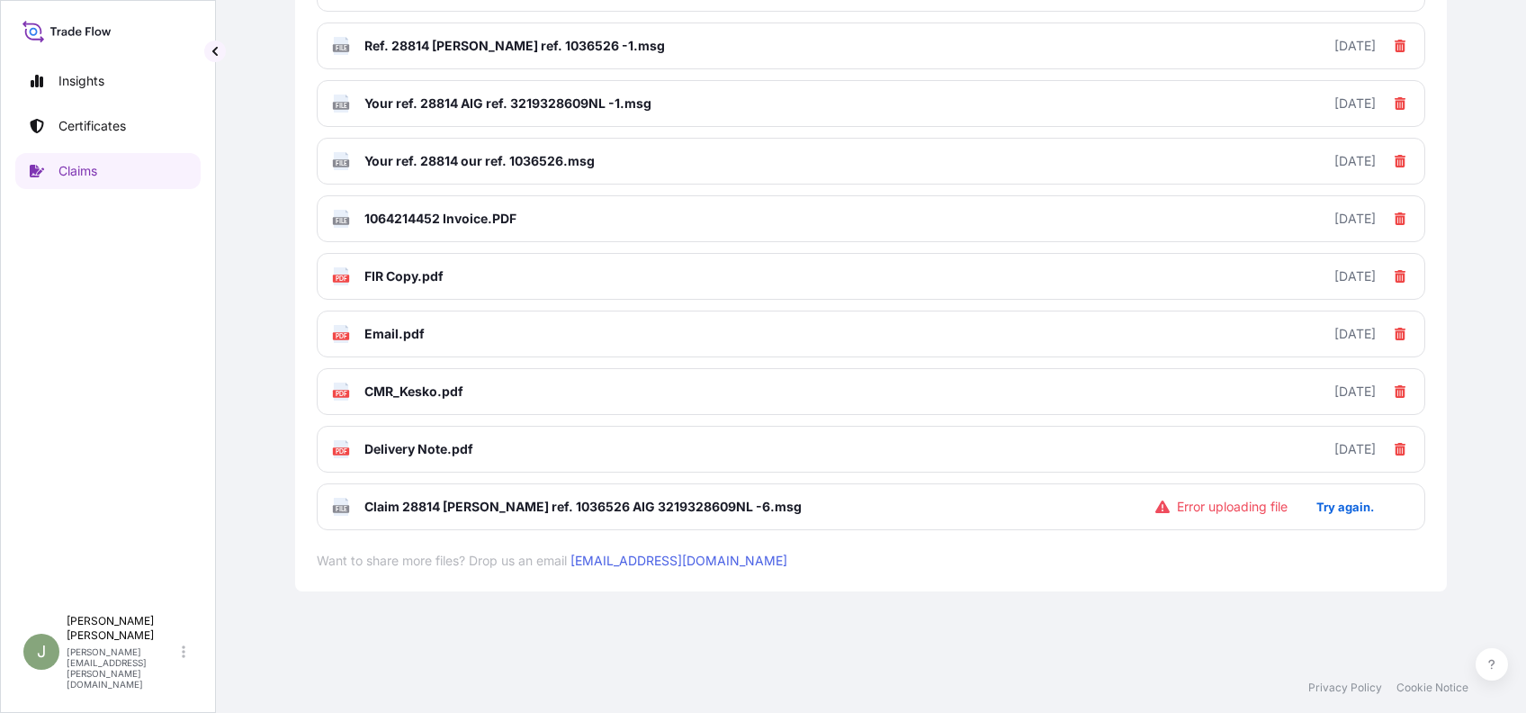
click at [1237, 498] on span "Error uploading file" at bounding box center [1232, 507] width 111 height 18
click at [722, 498] on span "Claim 28814 [PERSON_NAME] ref. 1036526 AIG 3219328609NL -6.msg" at bounding box center [582, 507] width 437 height 18
click at [661, 501] on span "Claim 28814 [PERSON_NAME] ref. 1036526 AIG 3219328609NL -6.msg" at bounding box center [582, 507] width 437 height 18
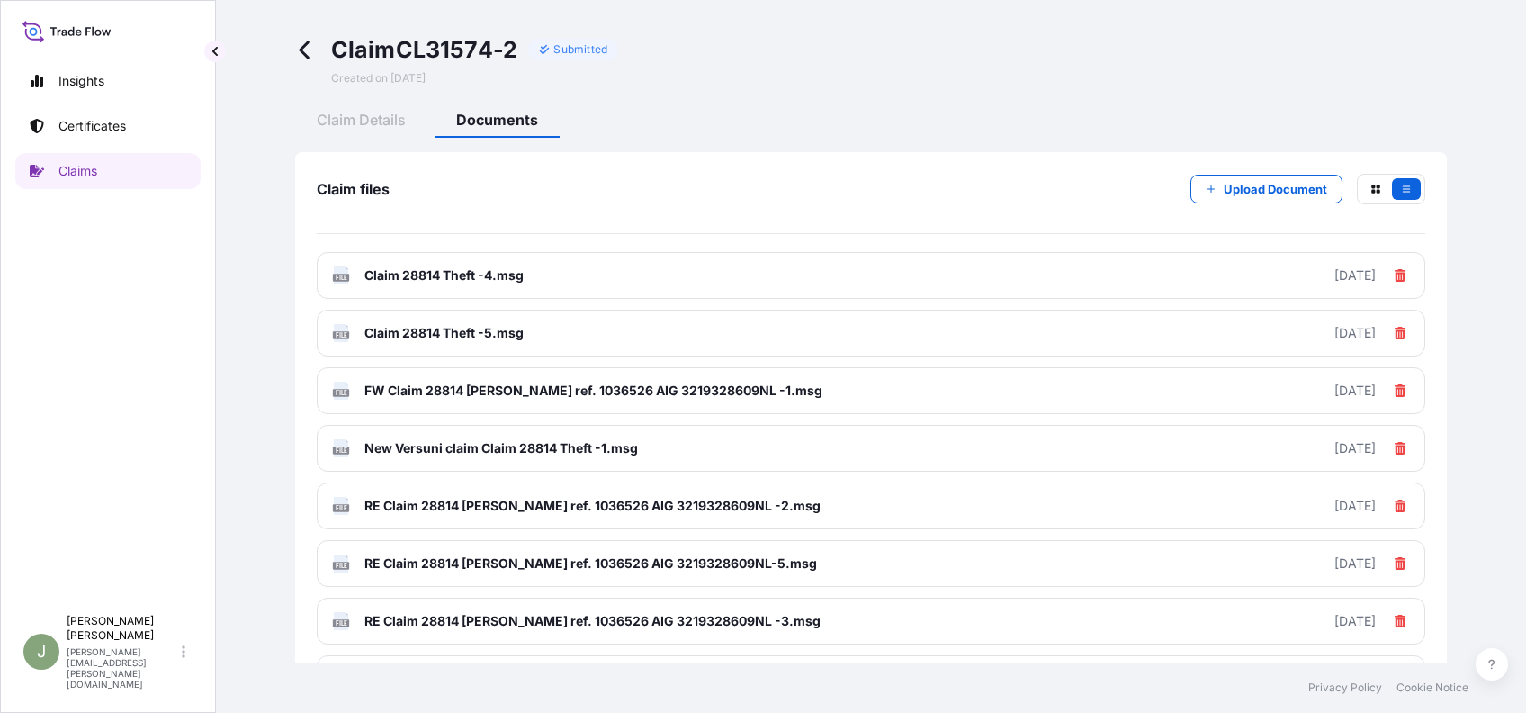
scroll to position [0, 0]
click at [1242, 181] on p "Upload Document" at bounding box center [1275, 190] width 103 height 18
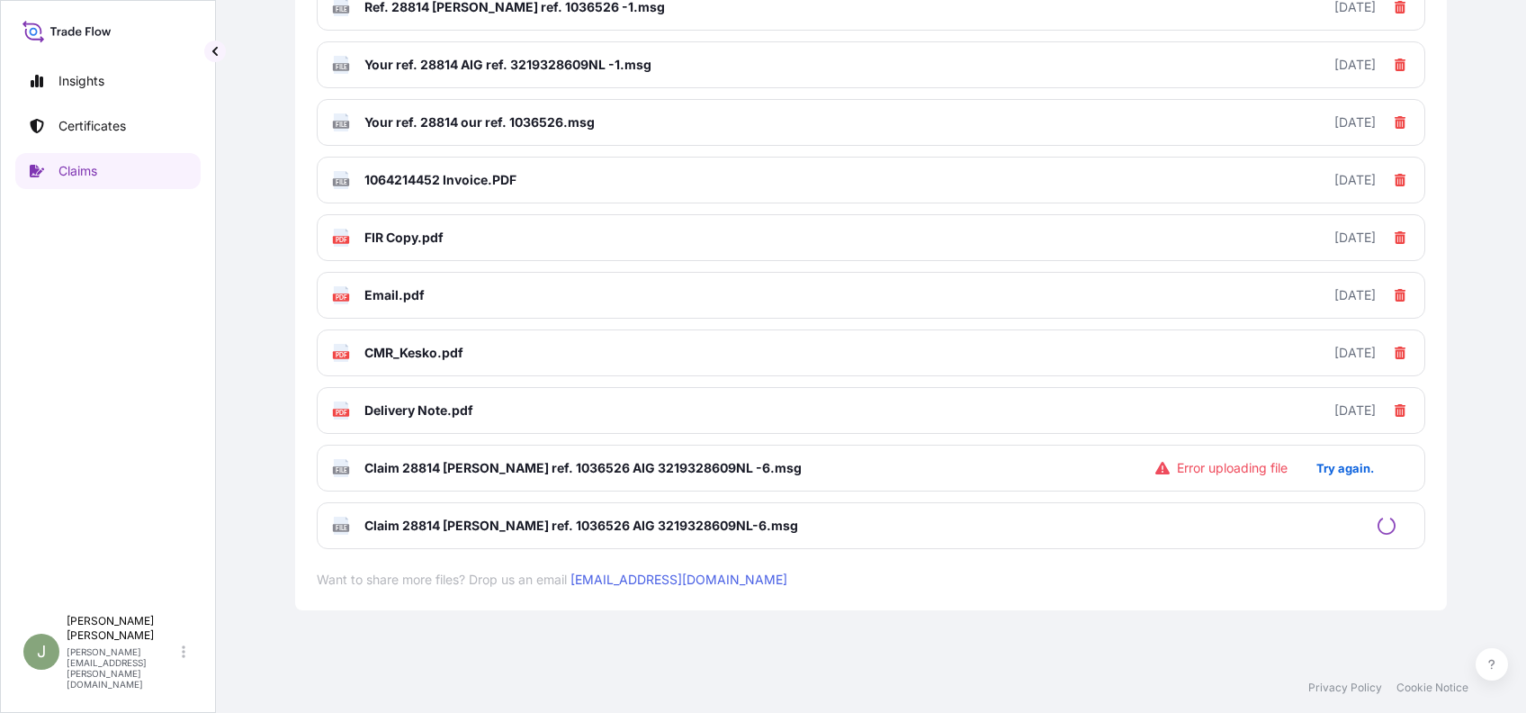
scroll to position [806, 0]
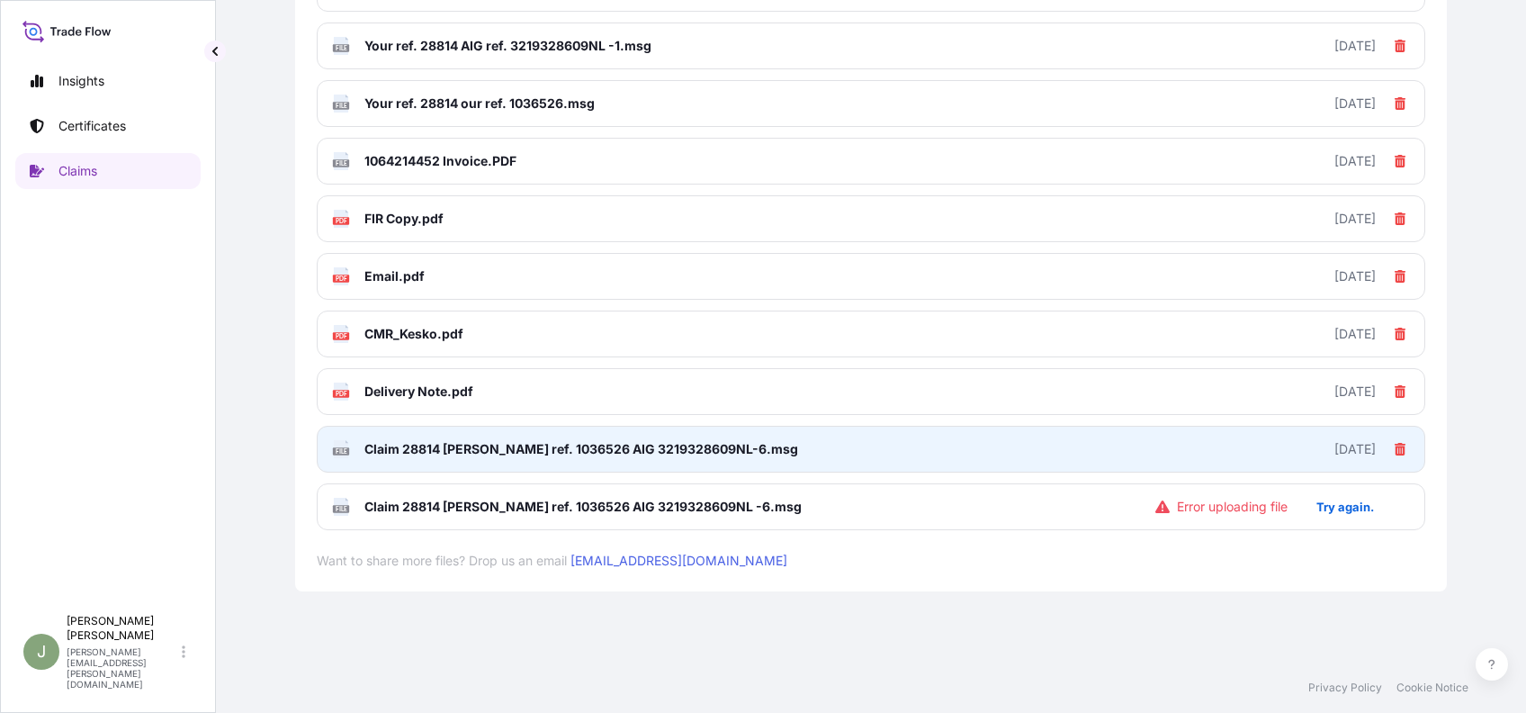
click at [648, 441] on span "Claim 28814 [PERSON_NAME] ref. 1036526 AIG 3219328609NL-6.msg" at bounding box center [581, 449] width 434 height 18
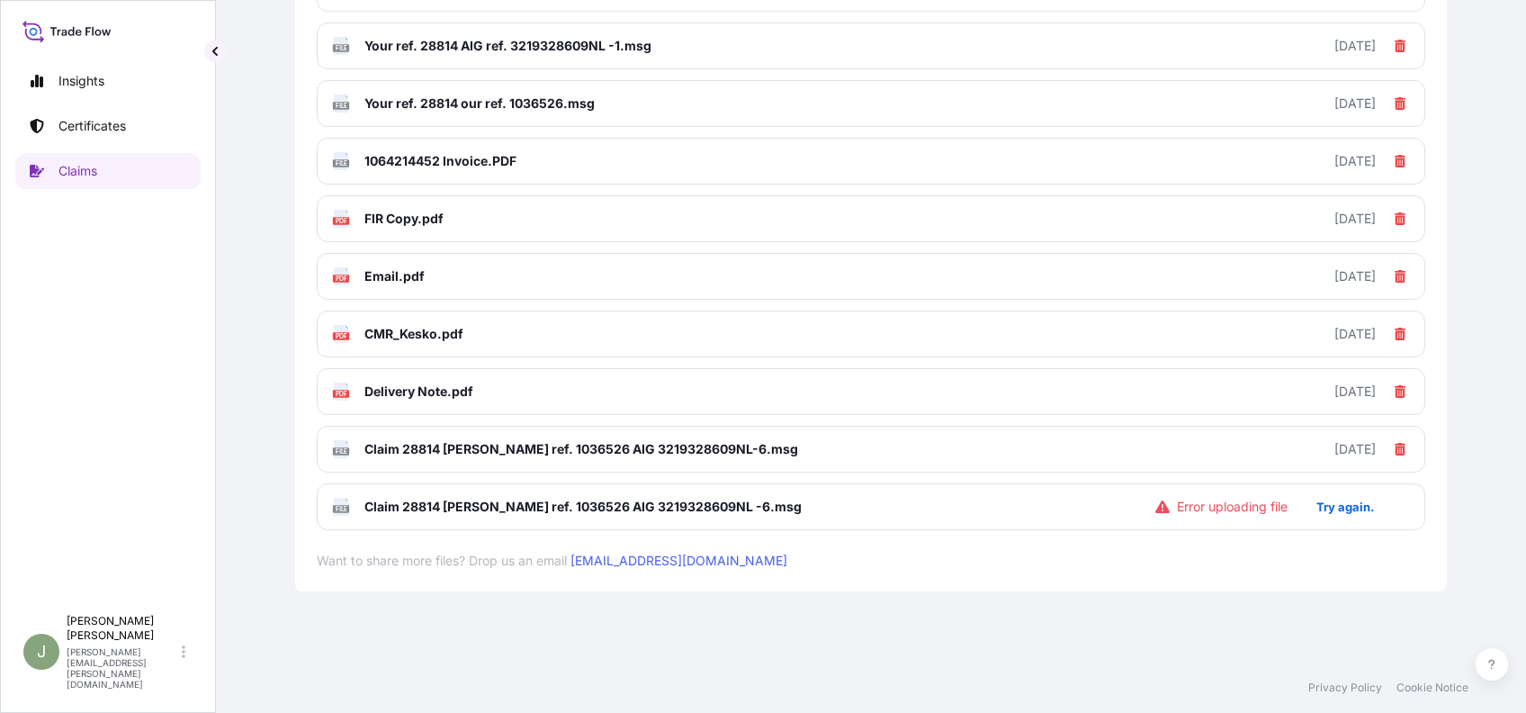
click at [245, 508] on div "Claim CL31574-2 Submitted Created on [DATE] Claim Details Documents Claim files…" at bounding box center [871, 331] width 1310 height 662
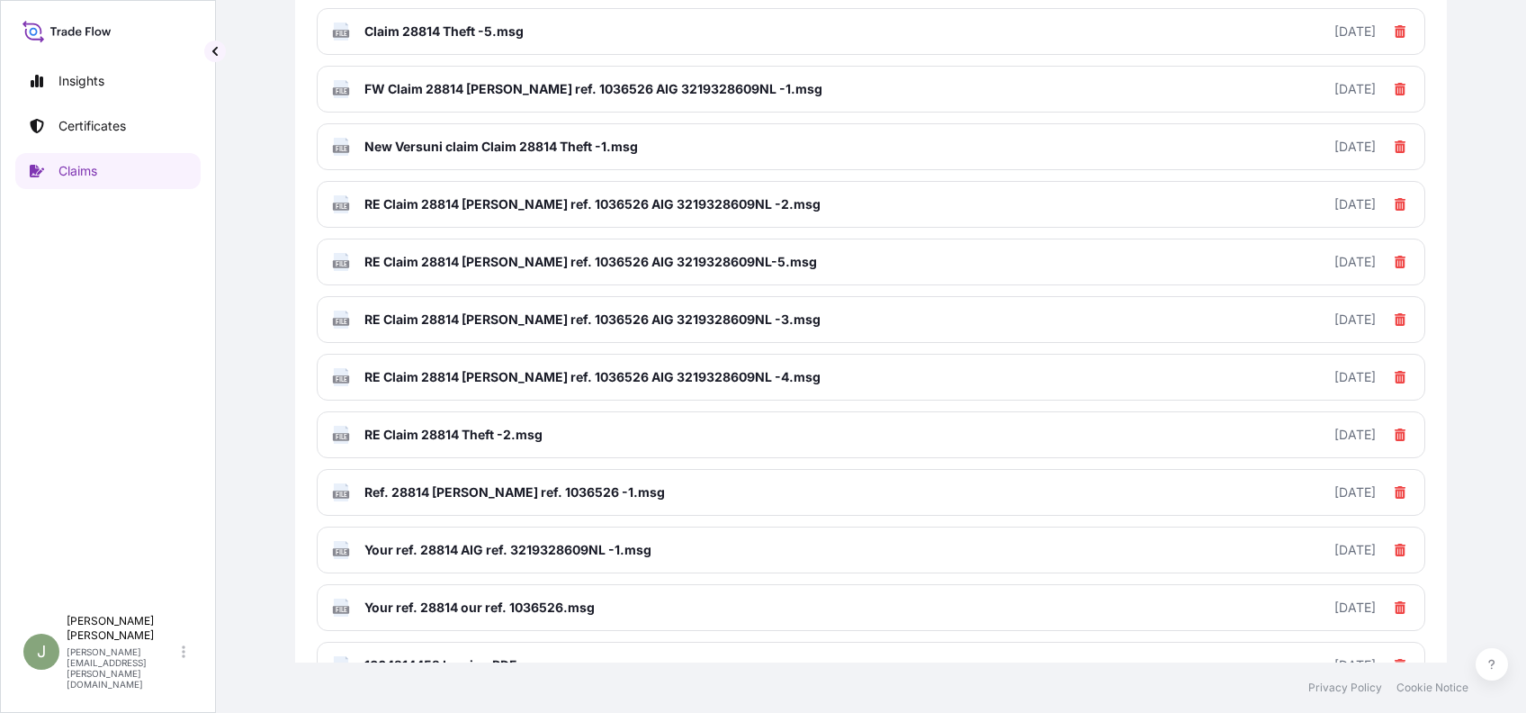
scroll to position [300, 0]
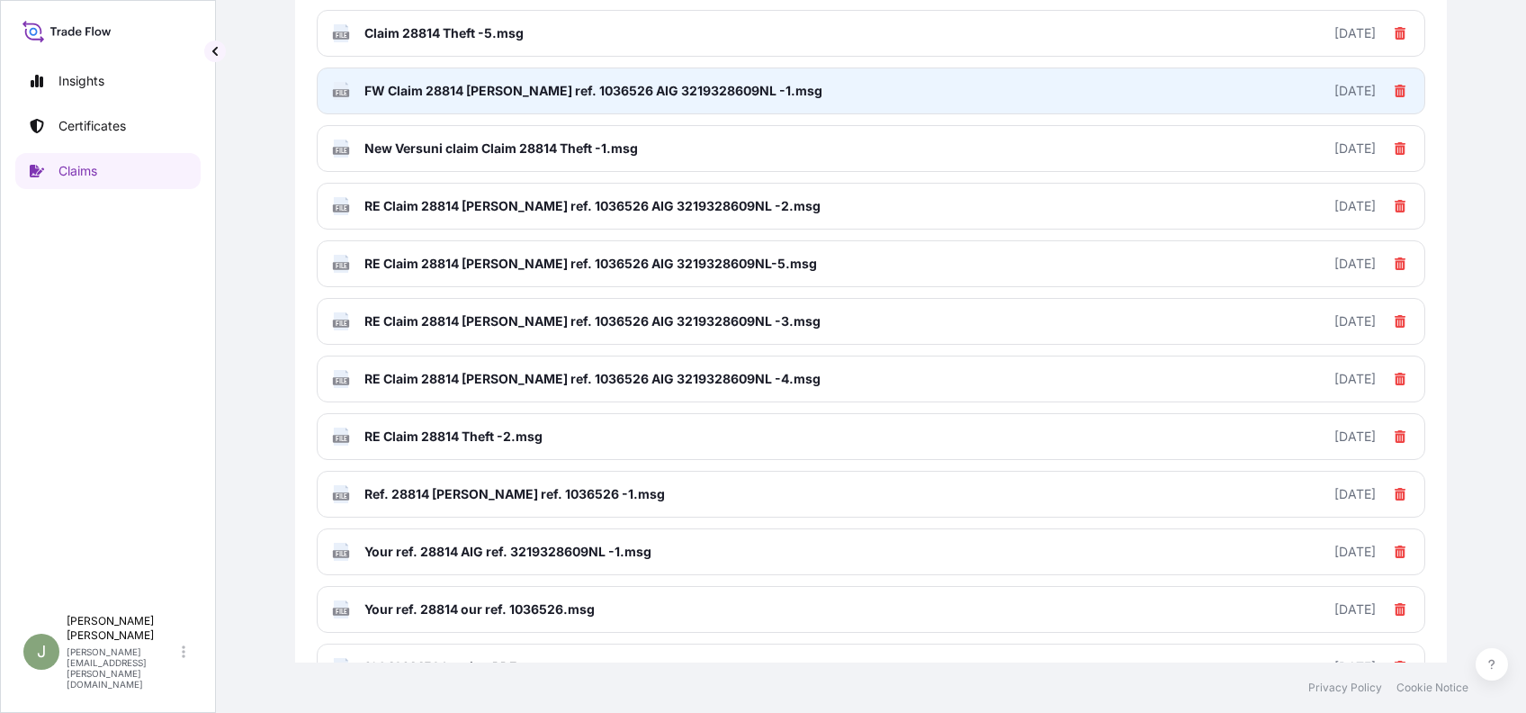
click at [892, 93] on link "FILE FW Claim 28814 [PERSON_NAME] ref. 1036526 AIG 3219328609NL -1.msg [DATE]" at bounding box center [871, 90] width 1108 height 47
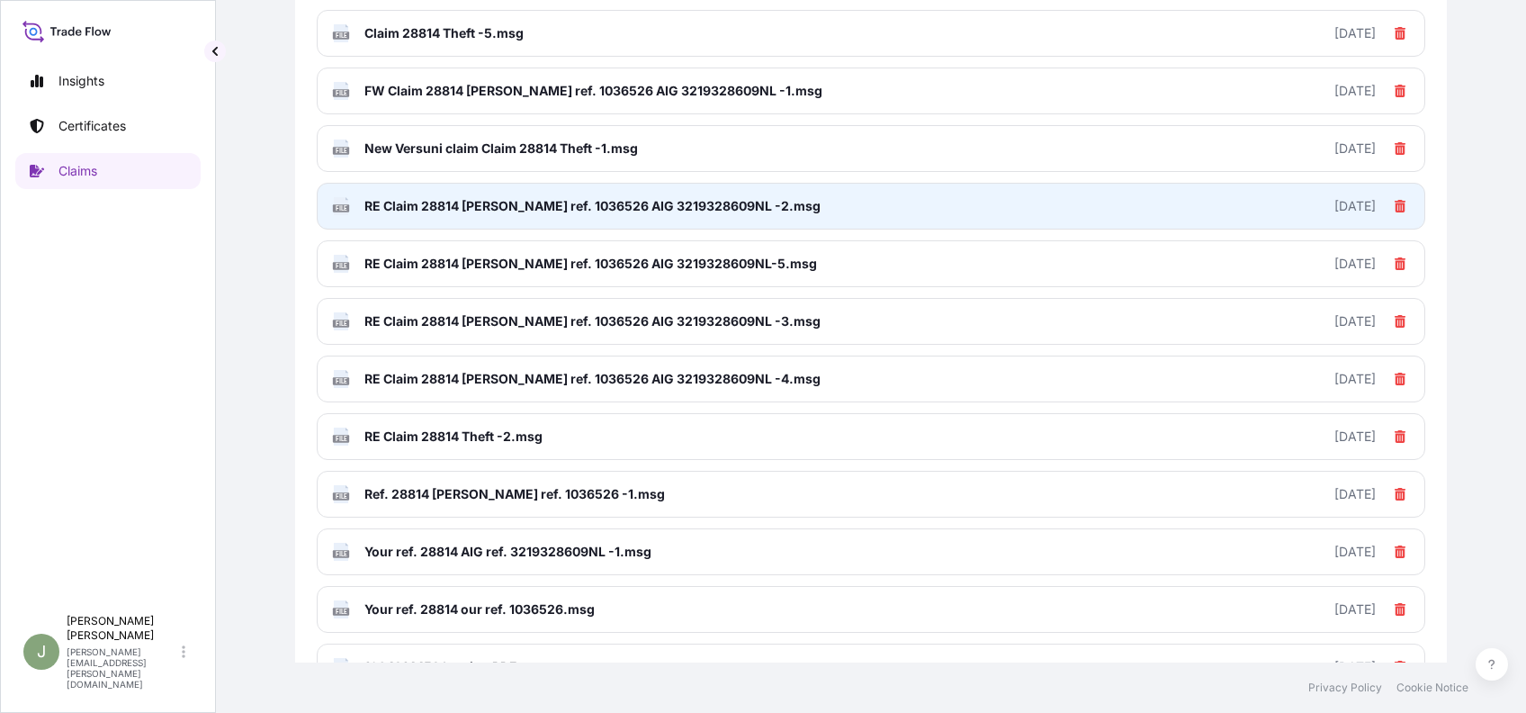
click at [579, 202] on span "RE Claim 28814 [PERSON_NAME] ref. 1036526 AIG 3219328609NL -2.msg" at bounding box center [592, 206] width 456 height 18
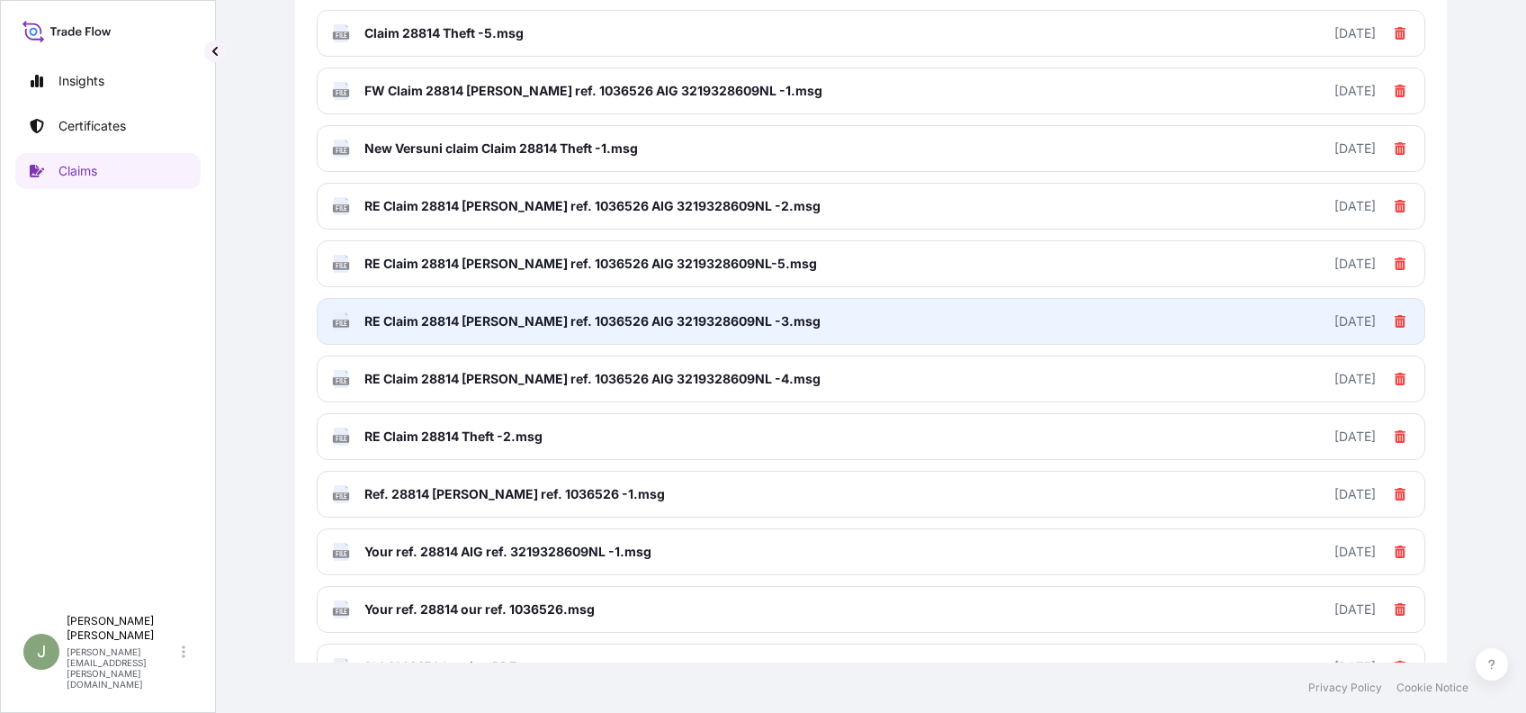
click at [647, 318] on span "RE Claim 28814 [PERSON_NAME] ref. 1036526 AIG 3219328609NL -3.msg" at bounding box center [592, 321] width 456 height 18
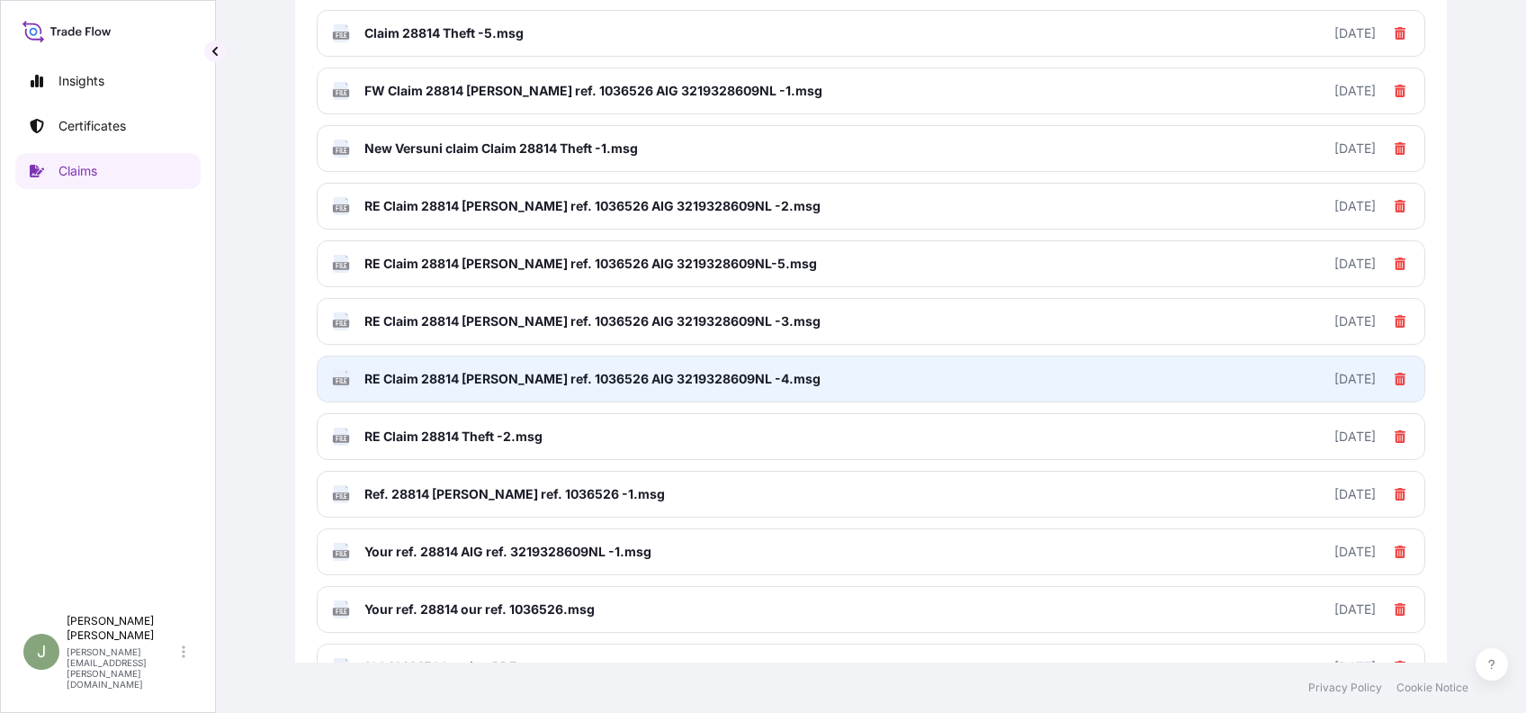
click at [676, 372] on span "RE Claim 28814 [PERSON_NAME] ref. 1036526 AIG 3219328609NL -4.msg" at bounding box center [592, 379] width 456 height 18
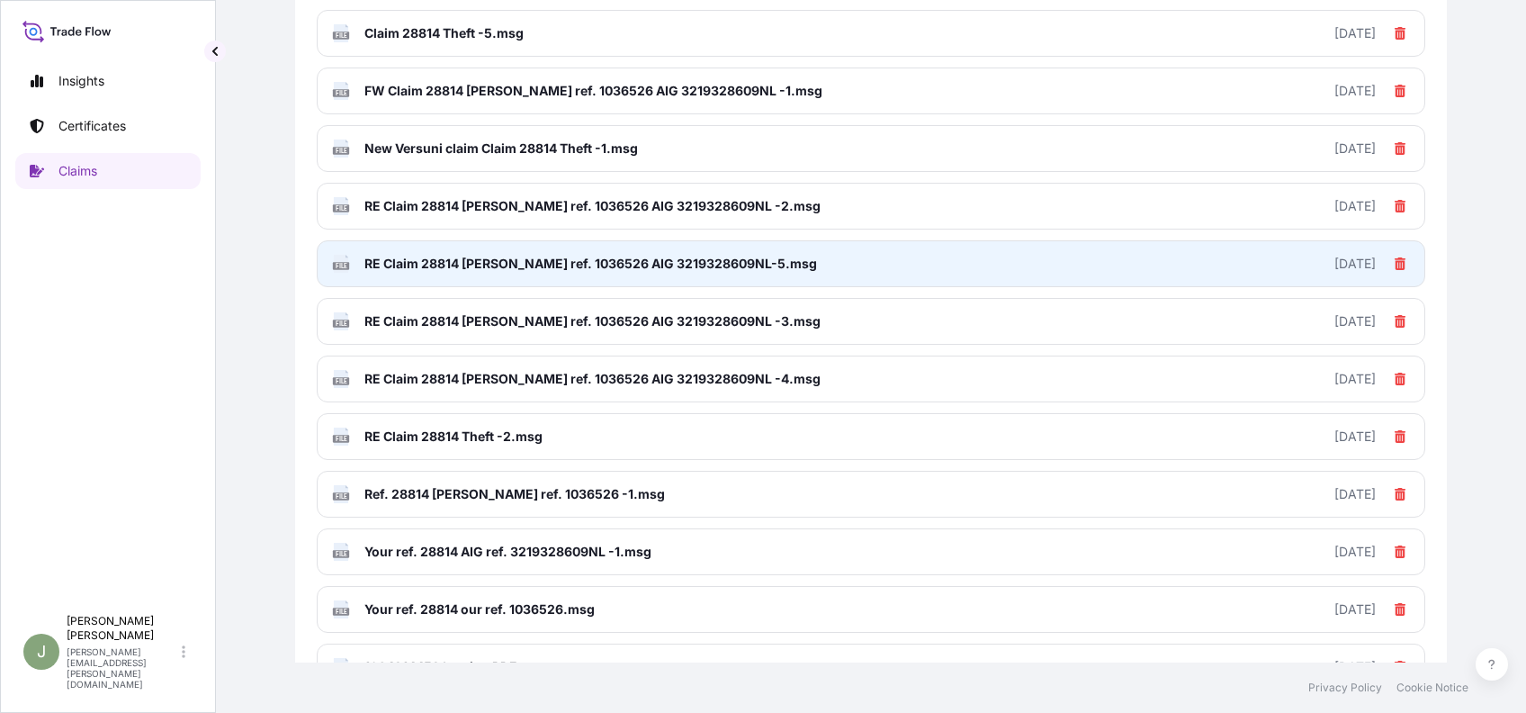
click at [701, 264] on span "RE Claim 28814 [PERSON_NAME] ref. 1036526 AIG 3219328609NL-5.msg" at bounding box center [590, 264] width 453 height 18
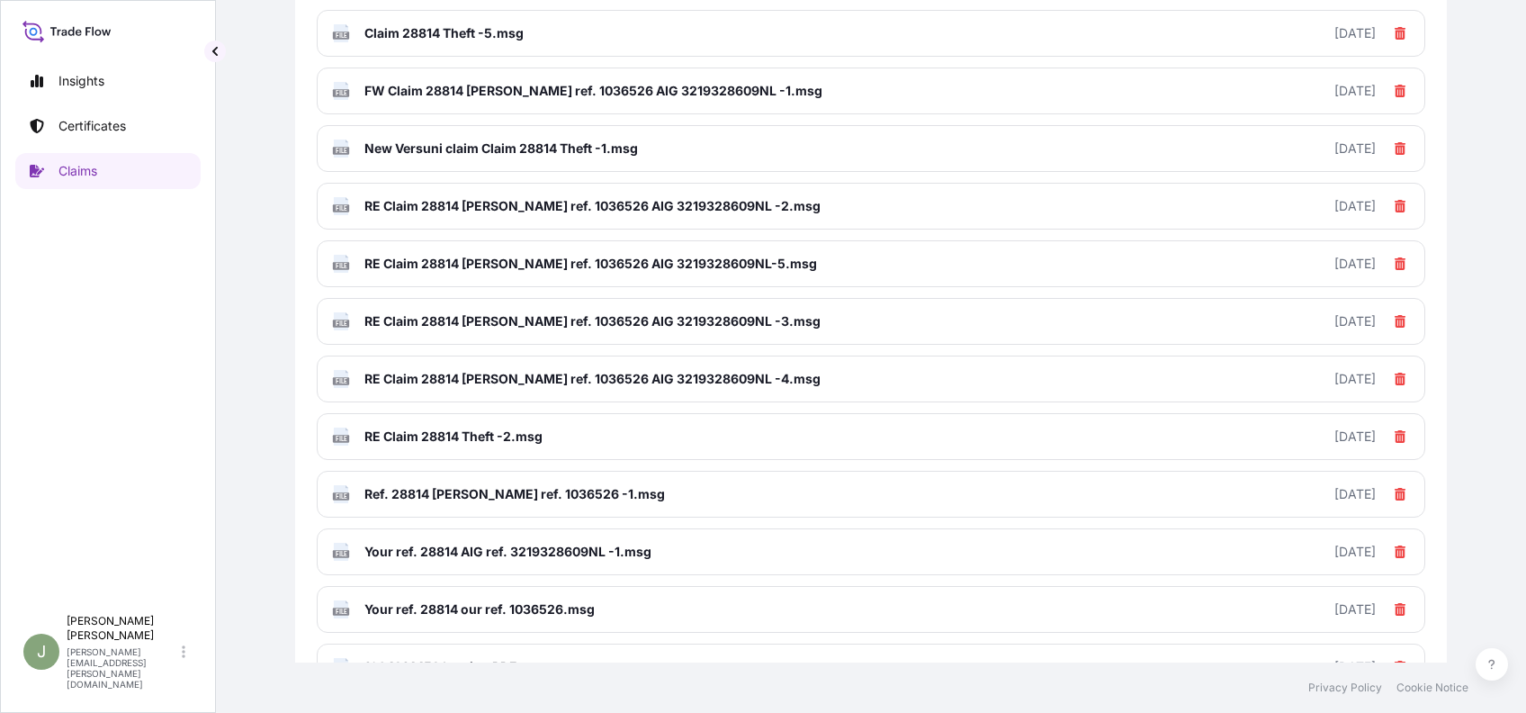
click at [779, 345] on div "FILE Claim 28814 Theft -4.msg [DATE] FILE Claim 28814 Theft -5.msg [DATE] FILE …" at bounding box center [871, 493] width 1108 height 1083
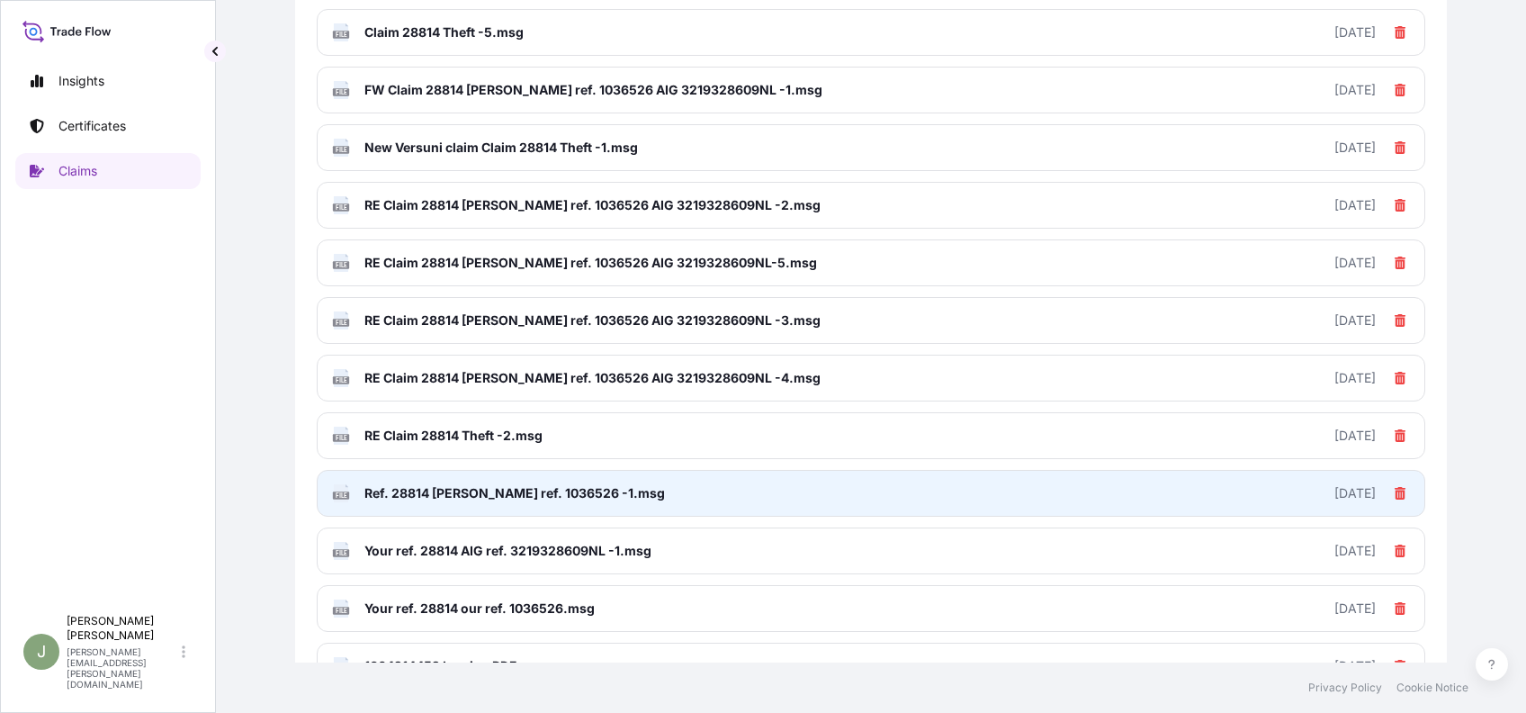
click at [567, 484] on span "Ref. 28814 [PERSON_NAME] ref. 1036526 -1.msg" at bounding box center [514, 493] width 300 height 18
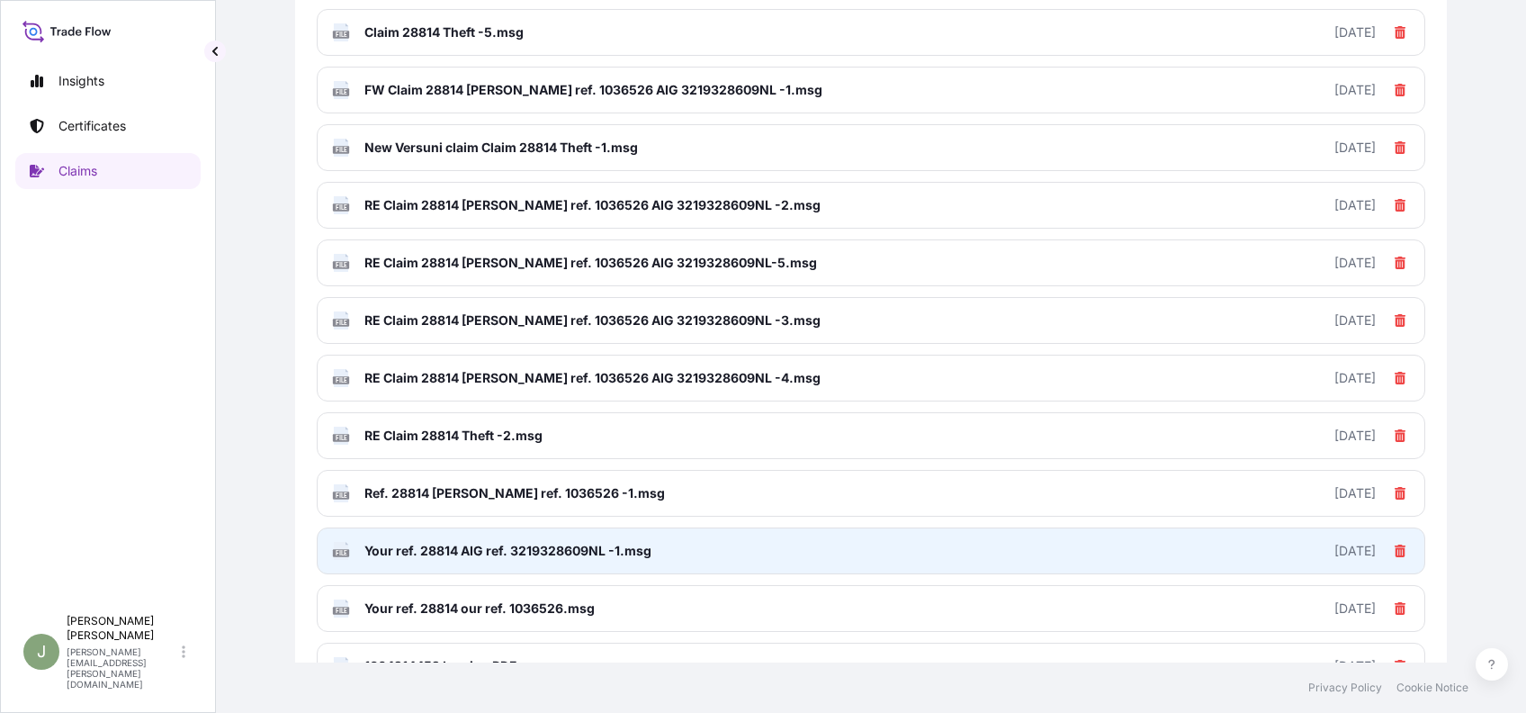
click at [594, 551] on span "Your ref. 28814 AIG ref. 3219328609NL -1.msg" at bounding box center [507, 551] width 287 height 18
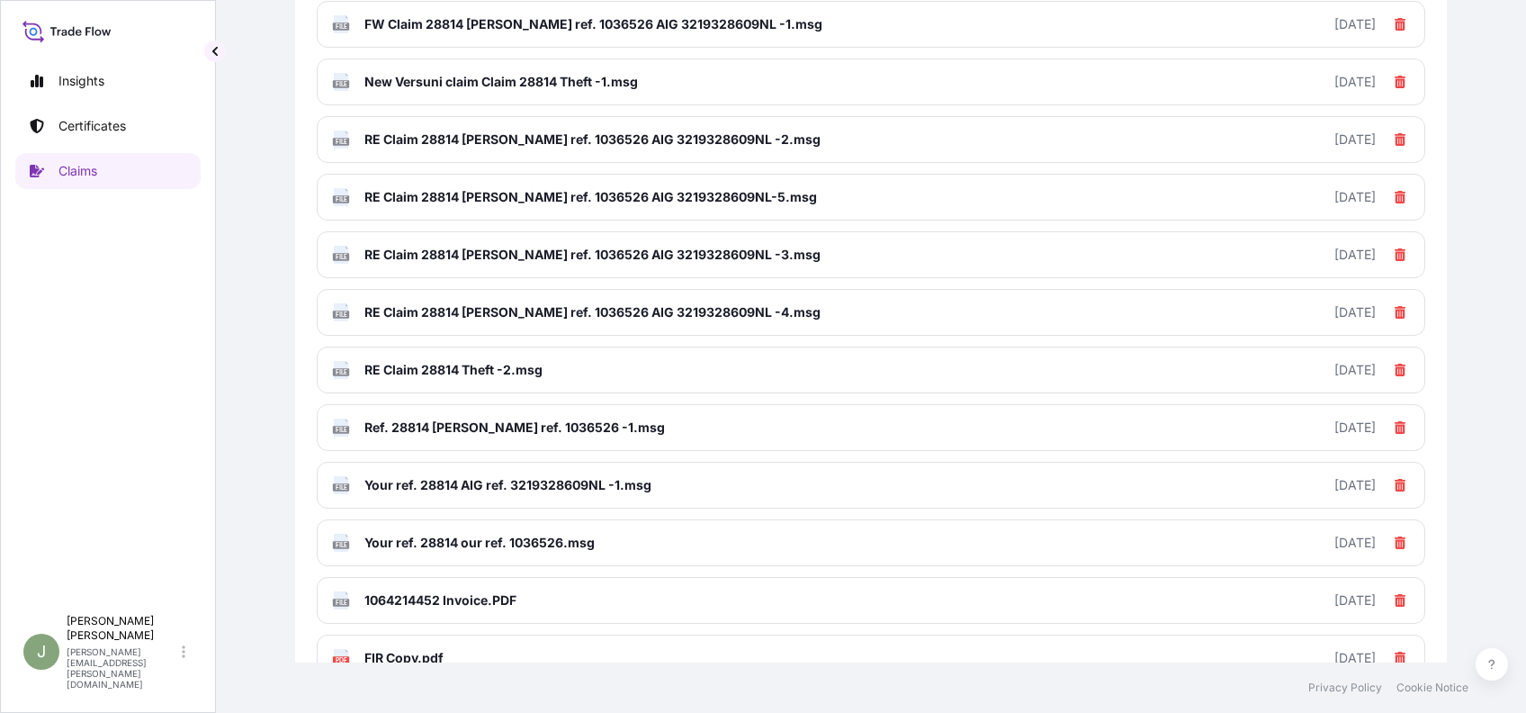
scroll to position [384, 0]
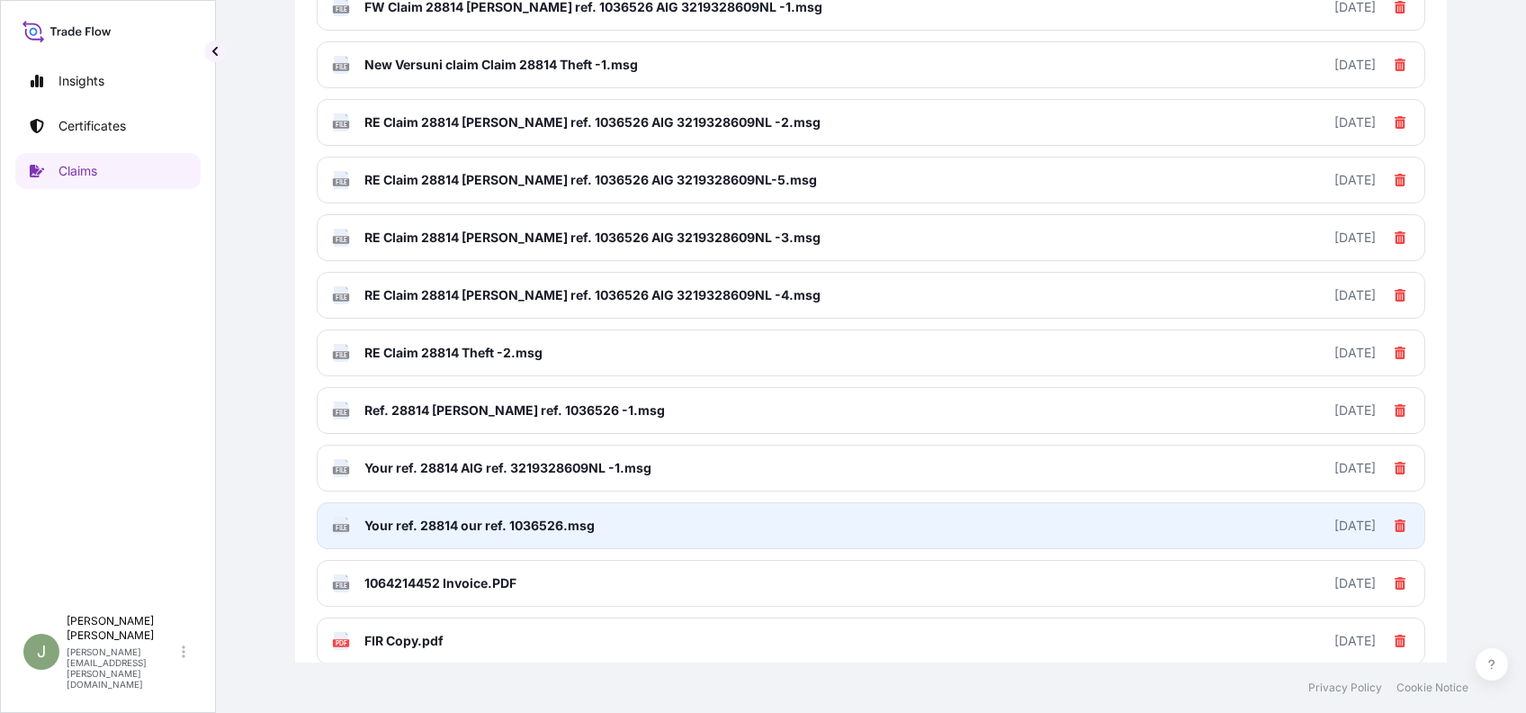
click at [468, 521] on span "Your ref. 28814 our ref. 1036526.msg" at bounding box center [479, 525] width 230 height 18
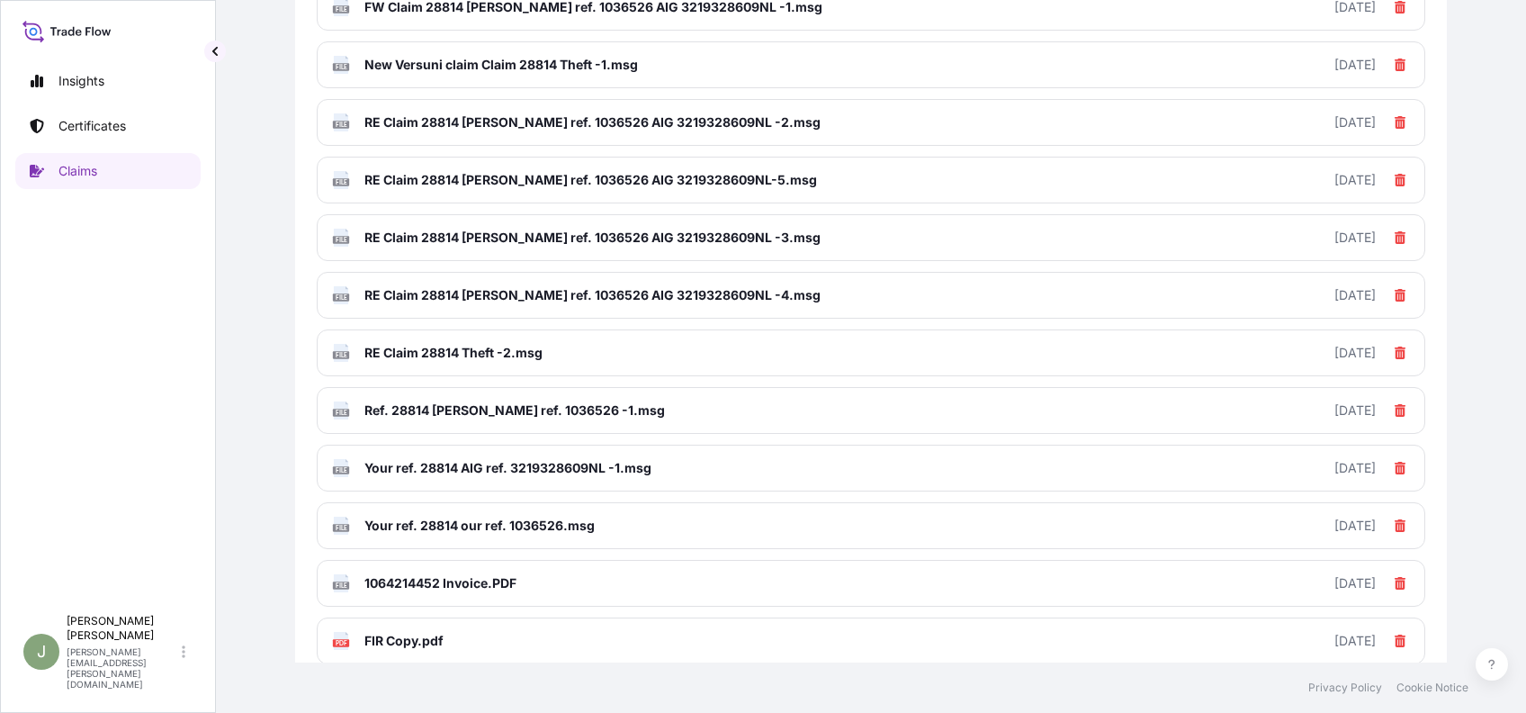
scroll to position [385, 0]
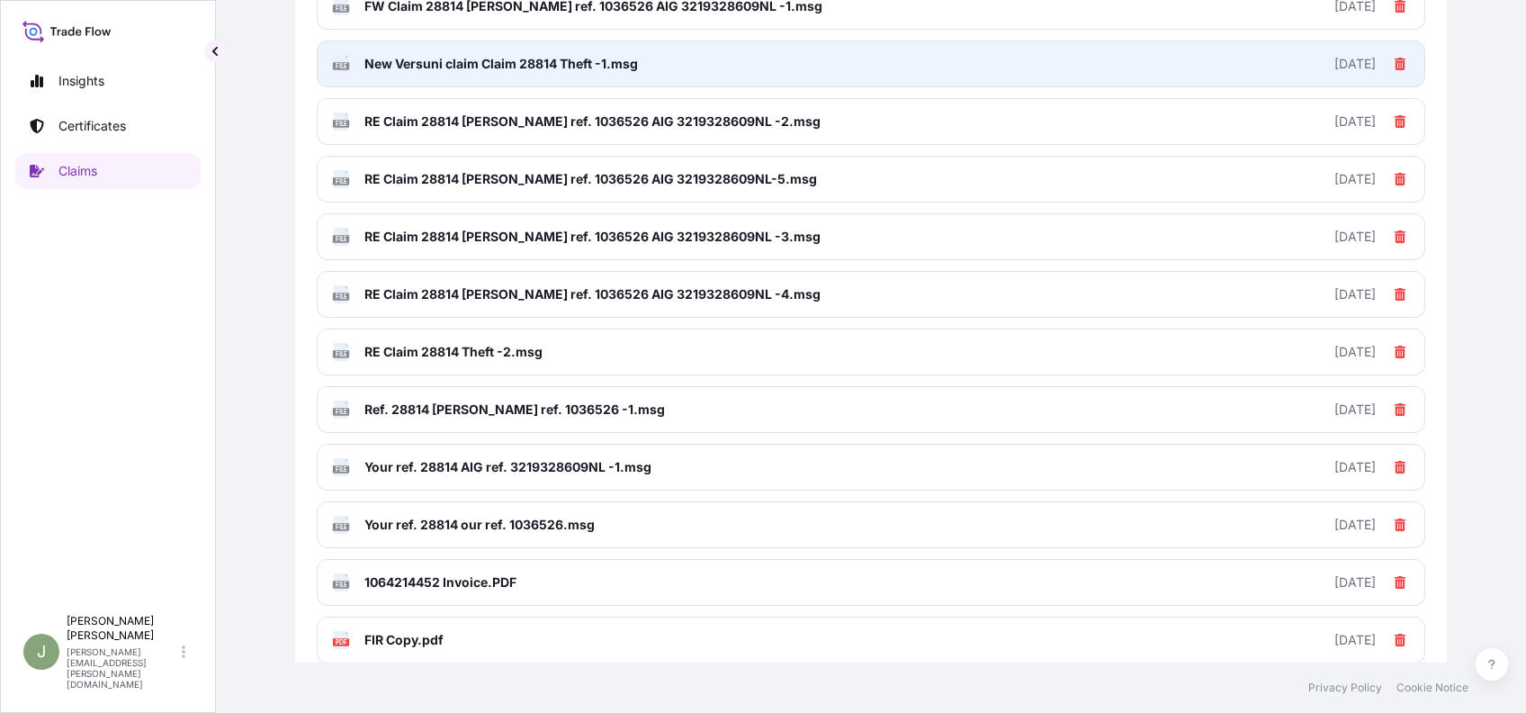
click at [558, 62] on span "New Versuni claim Claim 28814 Theft -1.msg" at bounding box center [500, 64] width 273 height 18
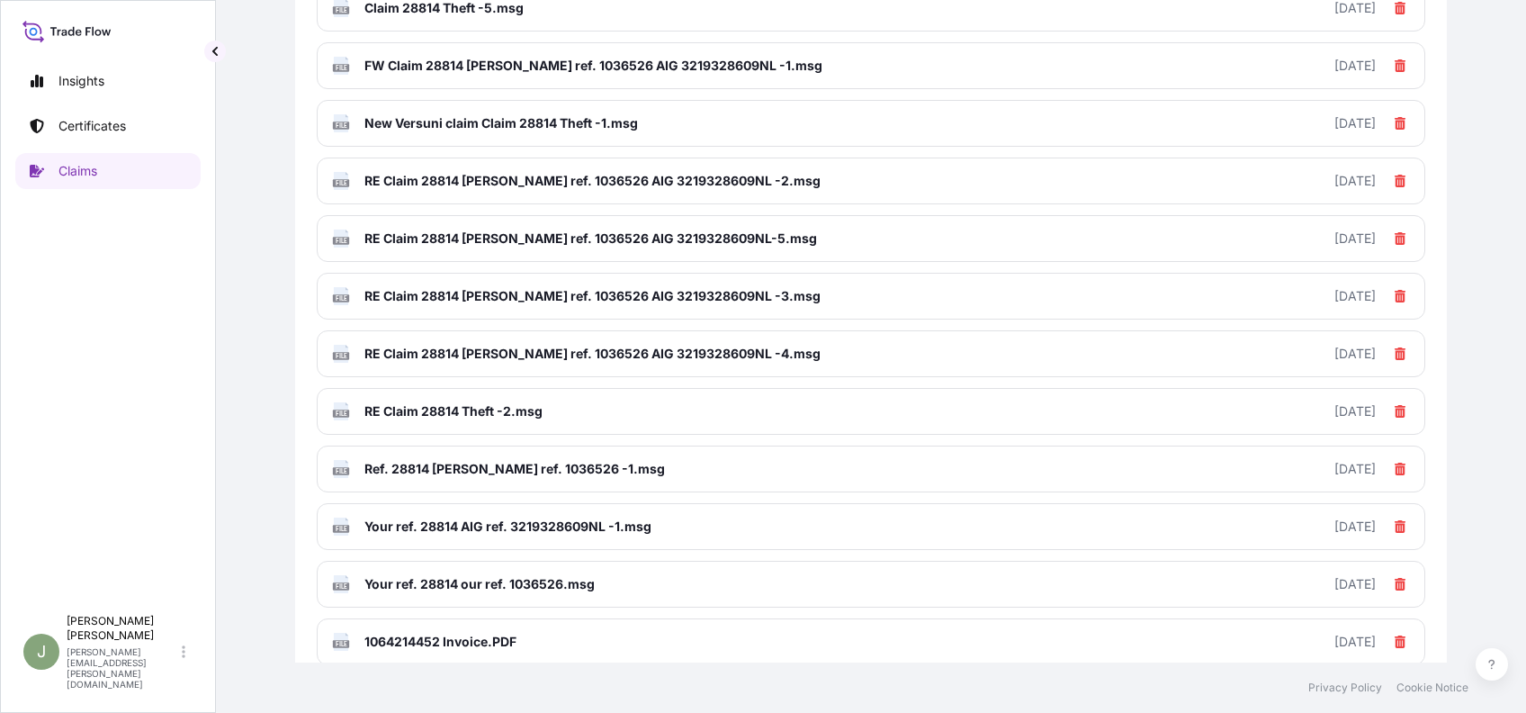
scroll to position [327, 0]
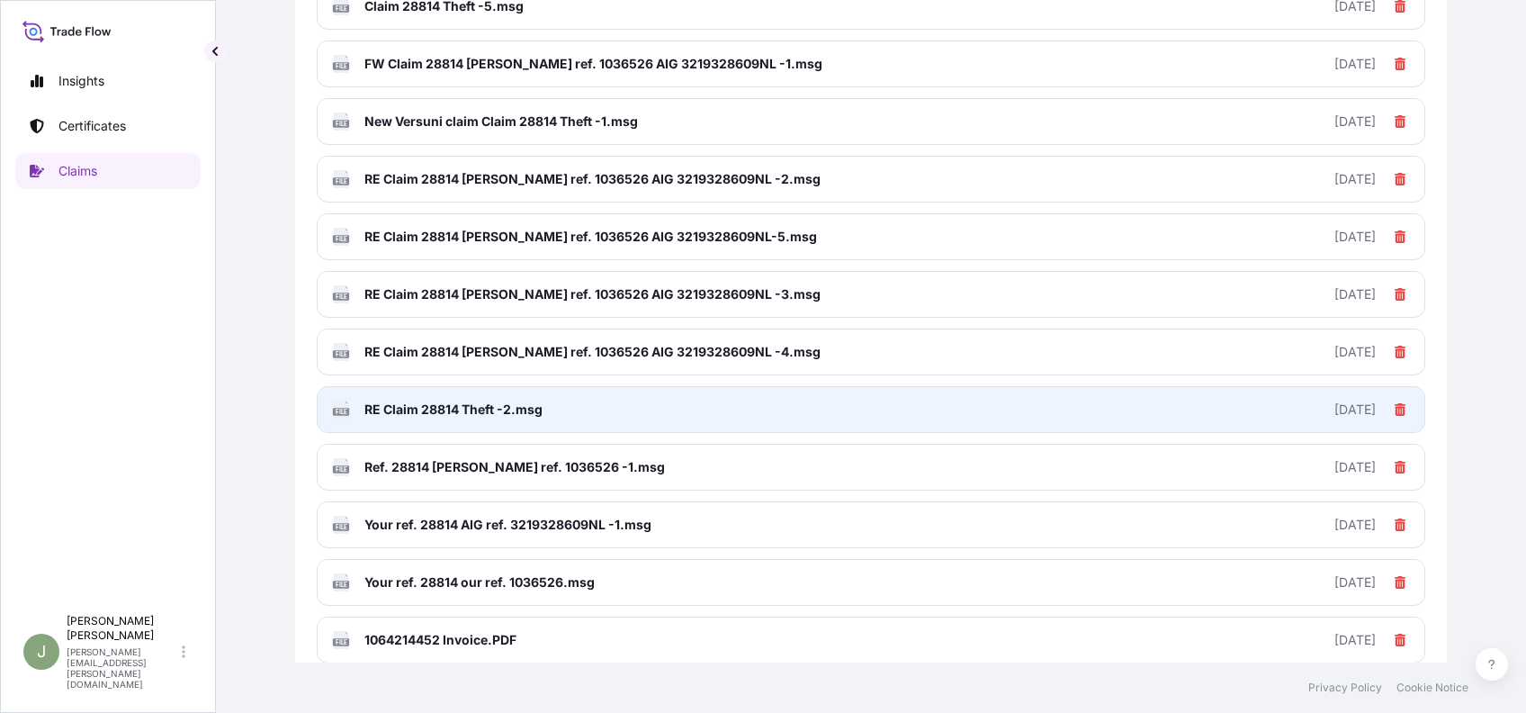
click at [460, 413] on span "RE Claim 28814 Theft -2.msg" at bounding box center [453, 409] width 178 height 18
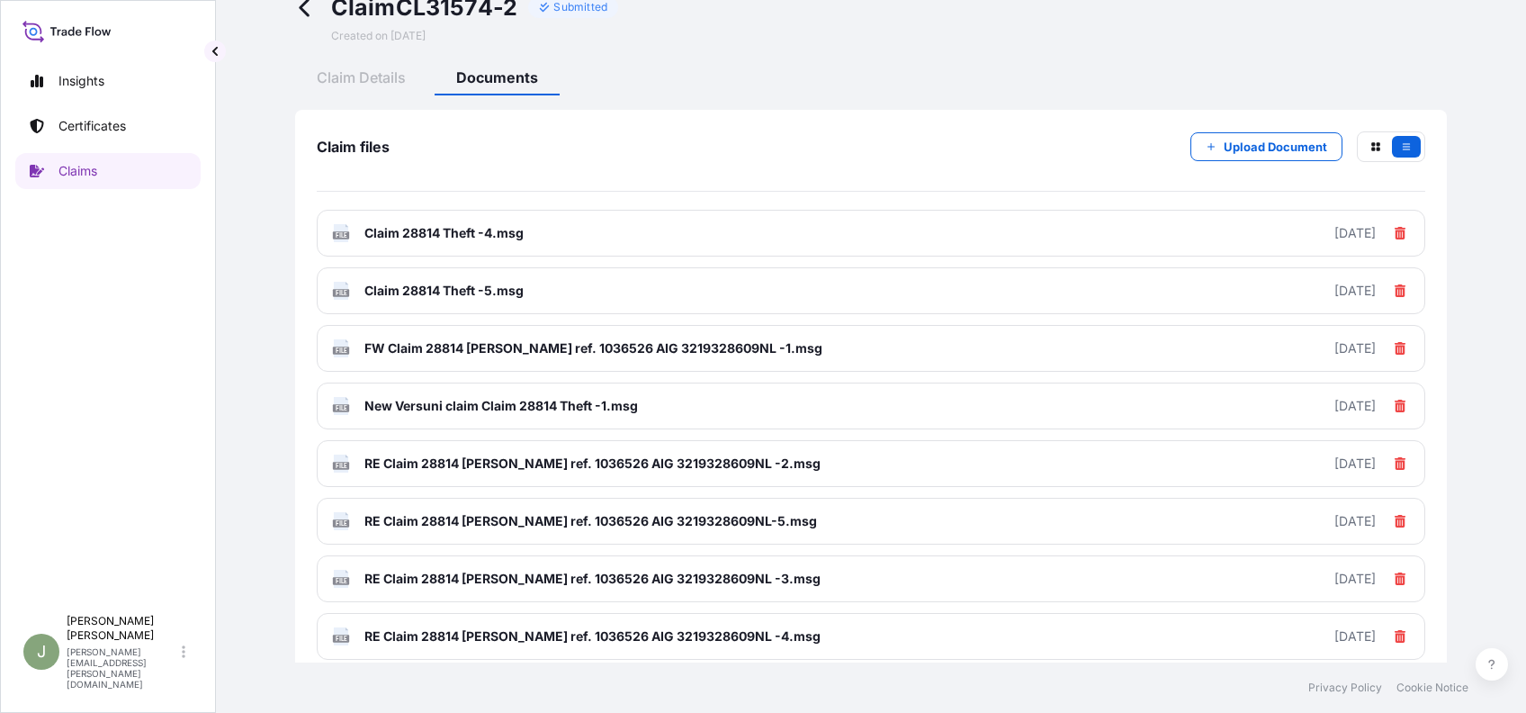
scroll to position [41, 0]
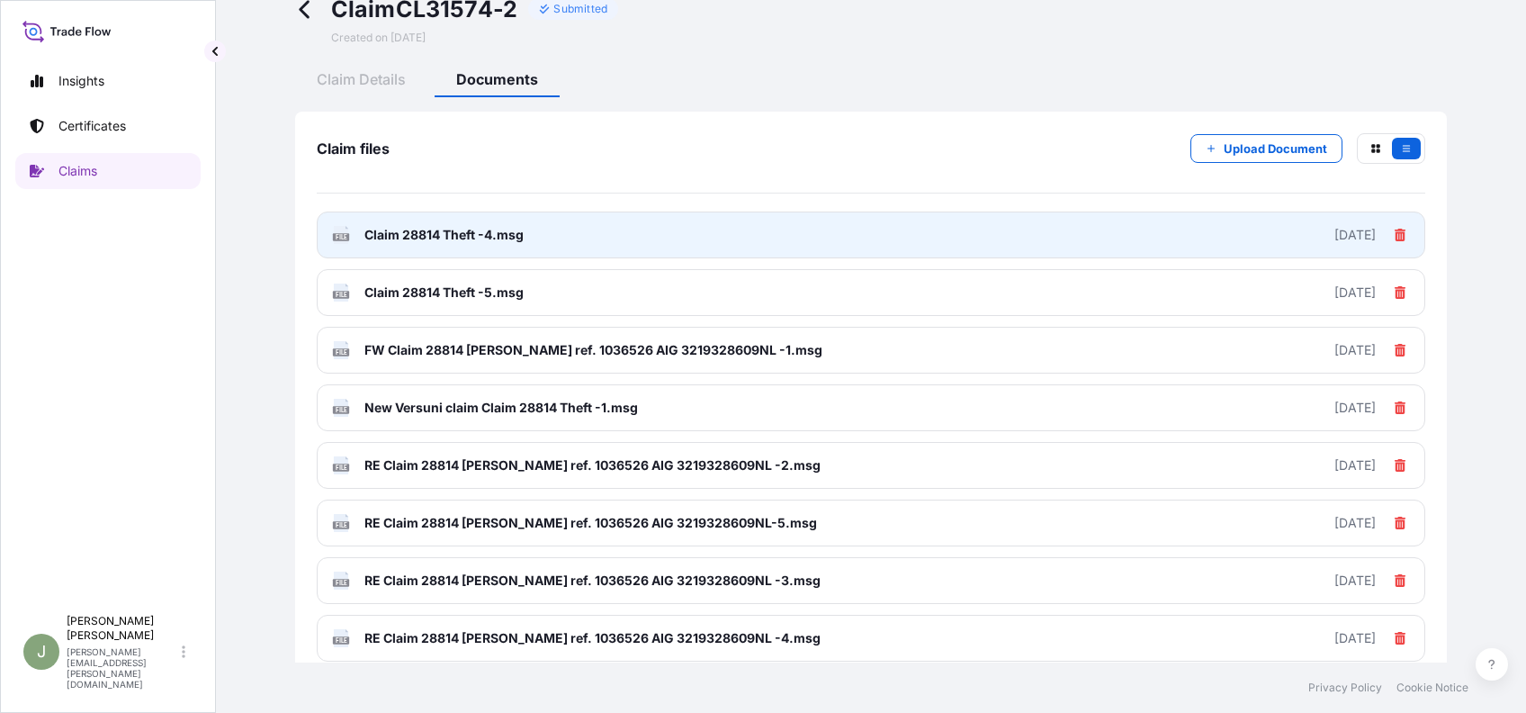
click at [463, 240] on span "Claim 28814 Theft -4.msg" at bounding box center [443, 235] width 159 height 18
click at [451, 228] on span "Claim 28814 Theft -4.msg" at bounding box center [443, 235] width 159 height 18
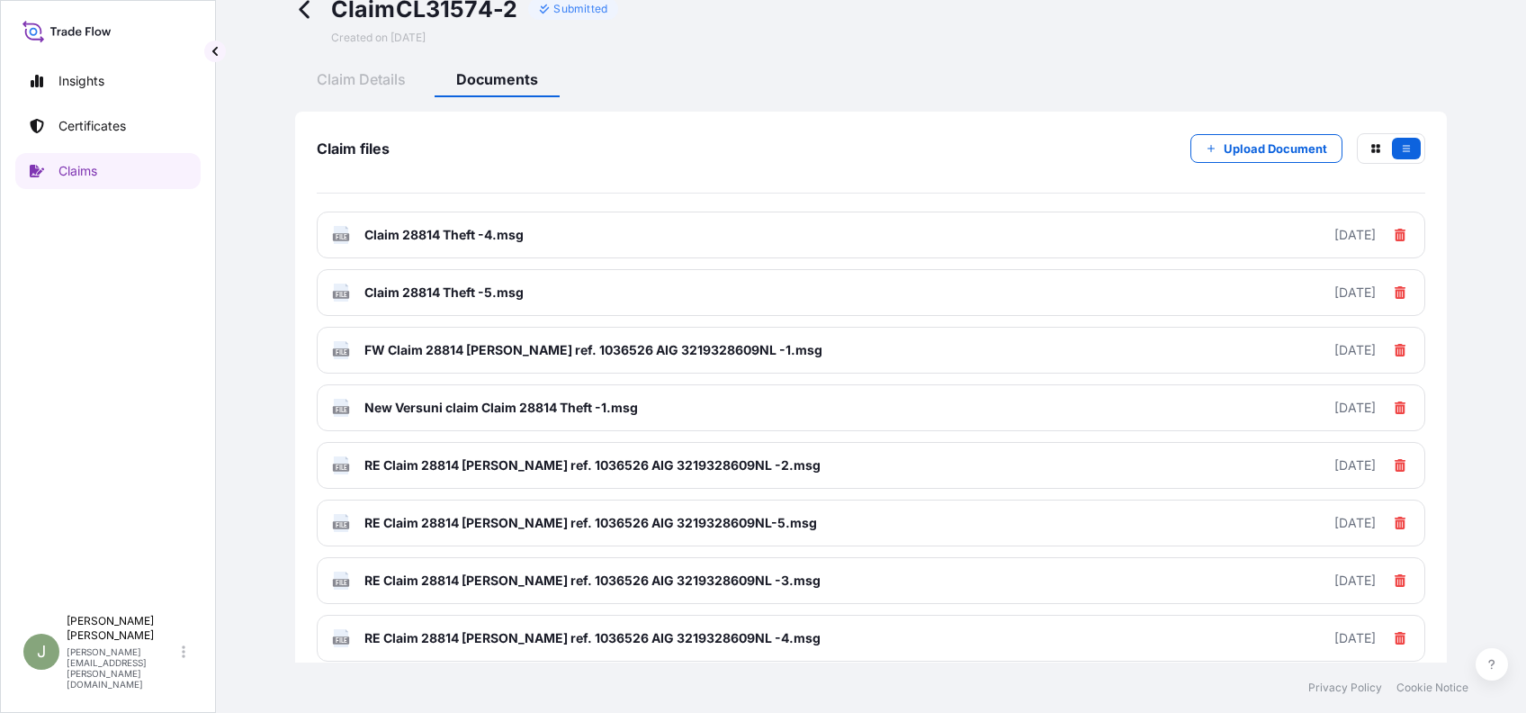
scroll to position [42, 0]
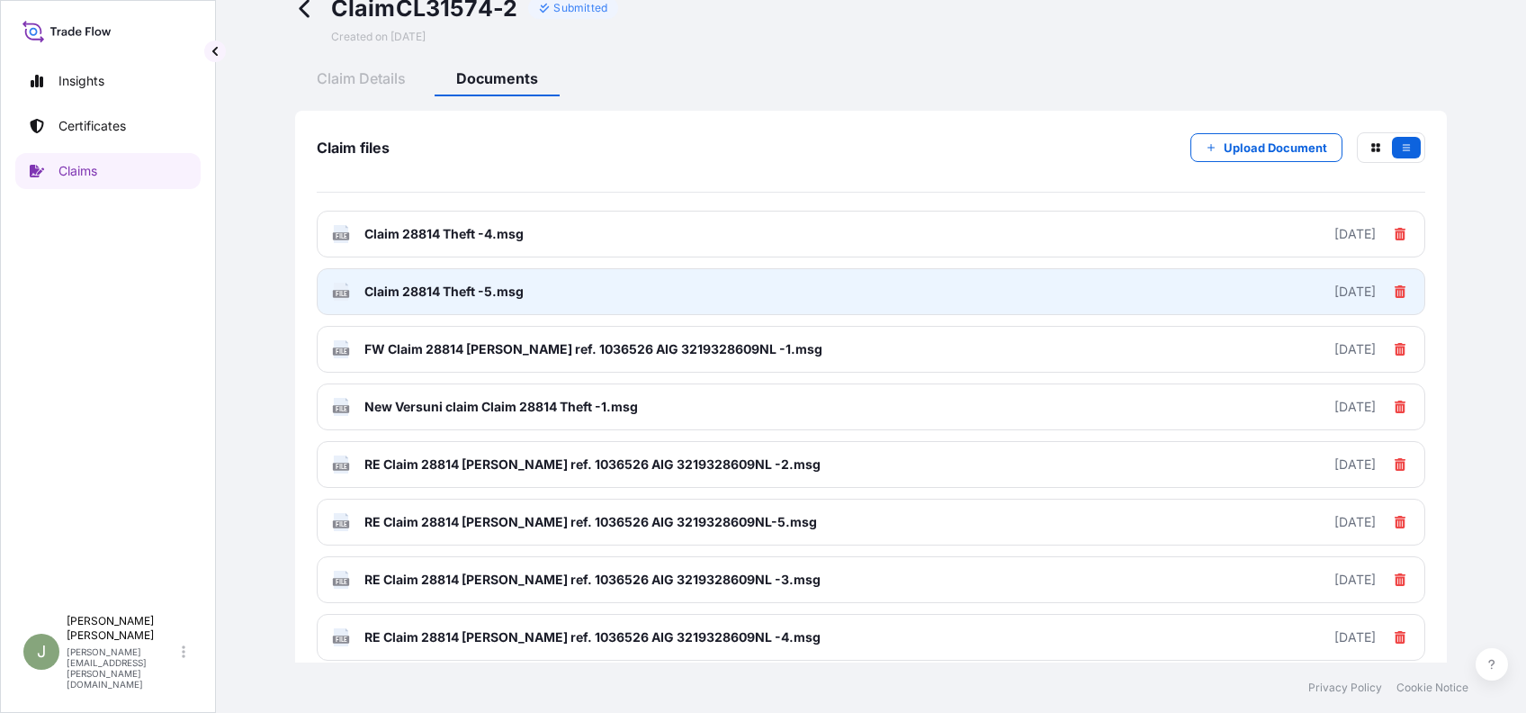
click at [425, 288] on span "Claim 28814 Theft -5.msg" at bounding box center [443, 291] width 159 height 18
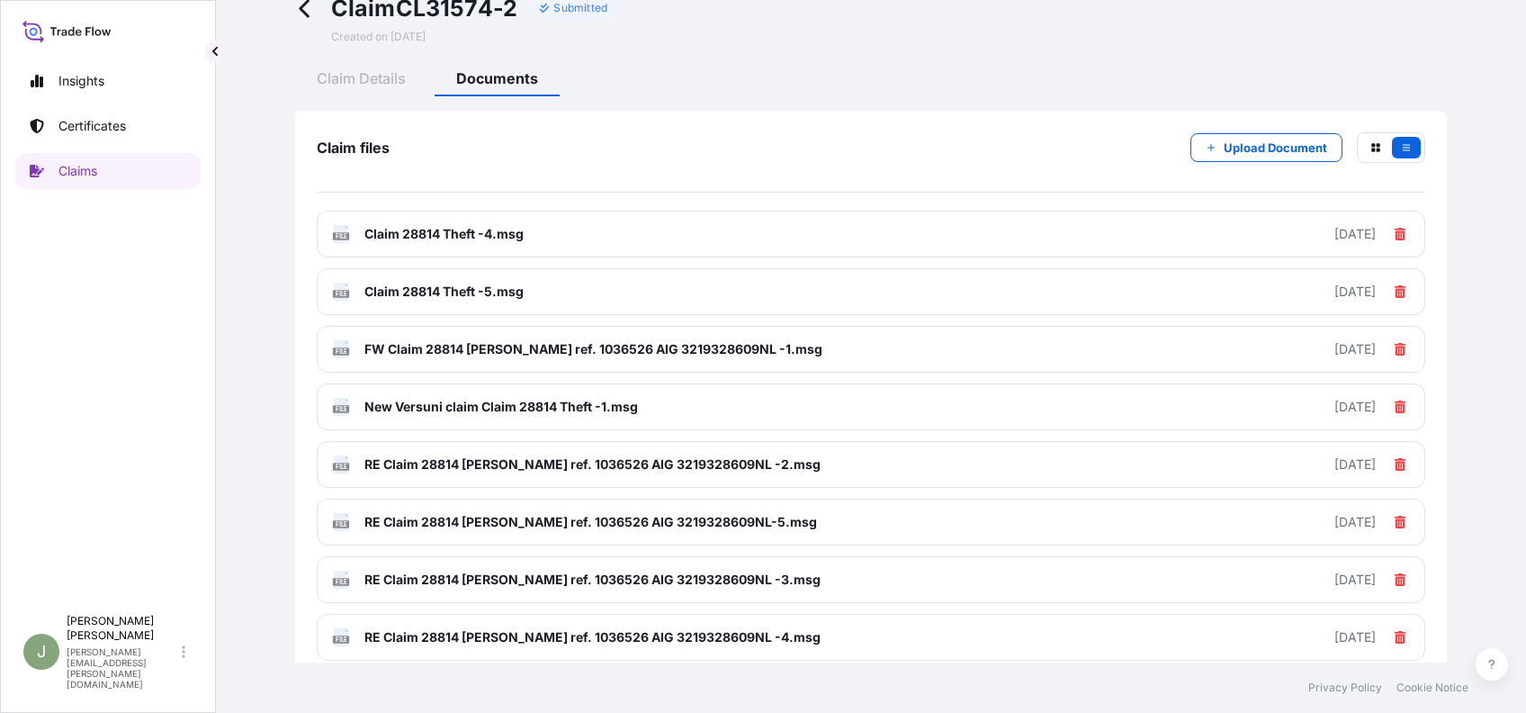
click at [835, 54] on div "Claim CL31574-2 Submitted Created on [DATE] Claim Details Documents Claim files…" at bounding box center [871, 674] width 1238 height 1433
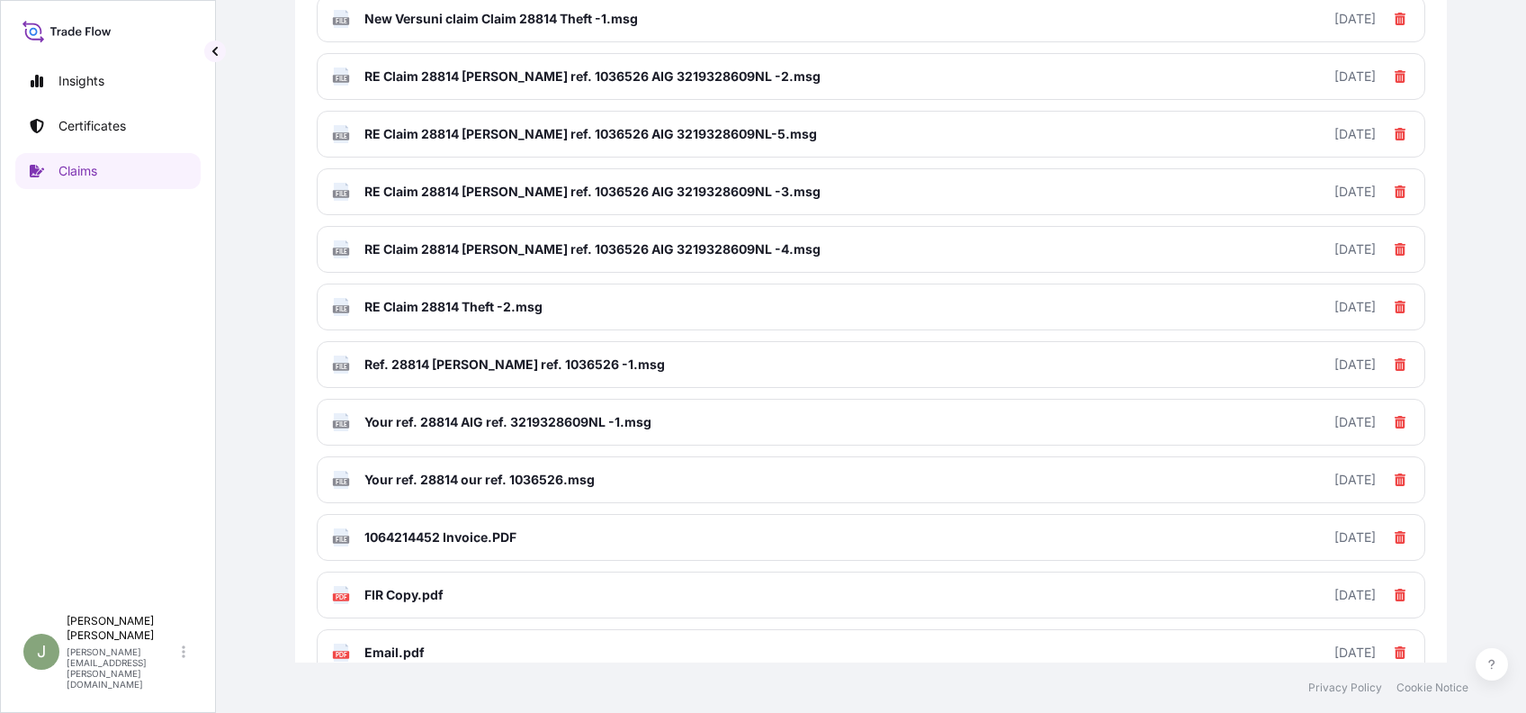
scroll to position [433, 0]
